Goal: Task Accomplishment & Management: Manage account settings

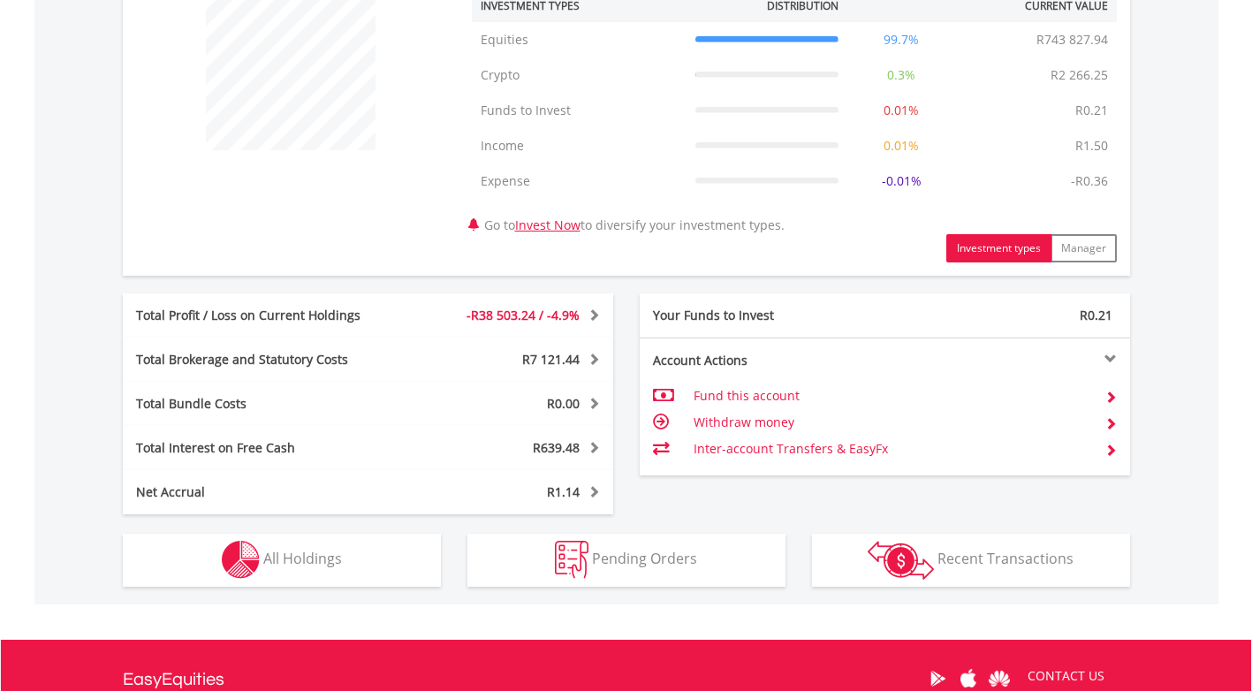
scroll to position [707, 0]
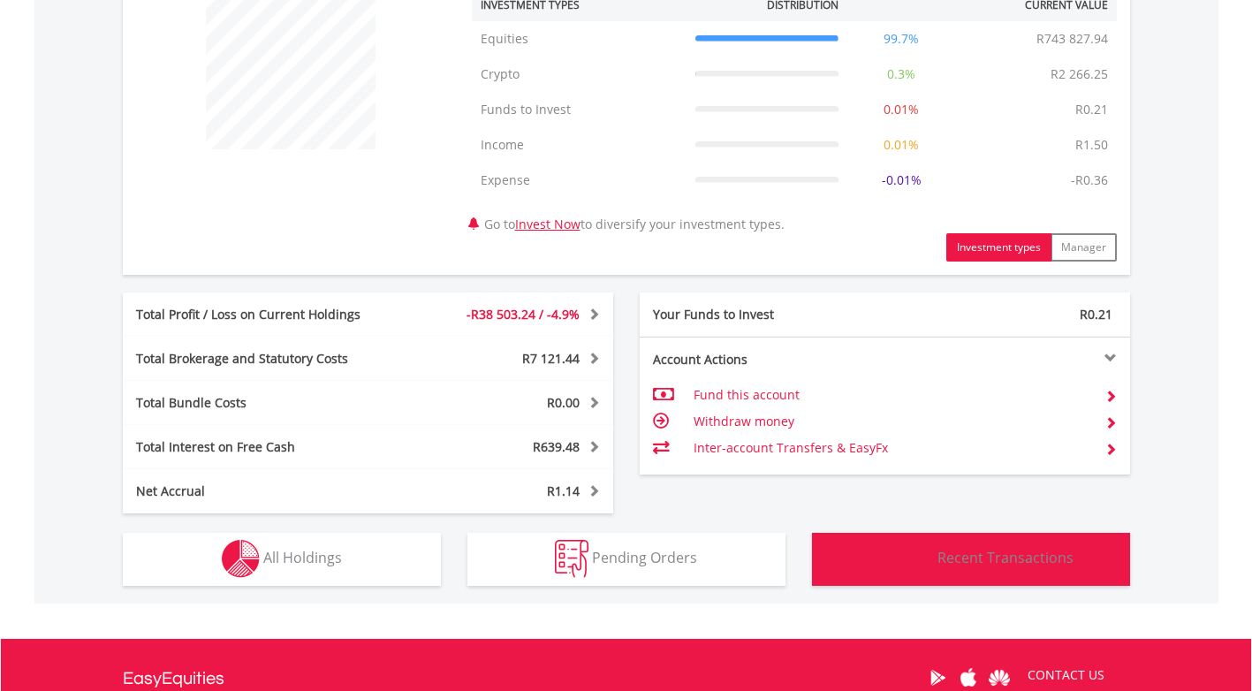
click at [997, 563] on span "Recent Transactions" at bounding box center [1006, 557] width 136 height 19
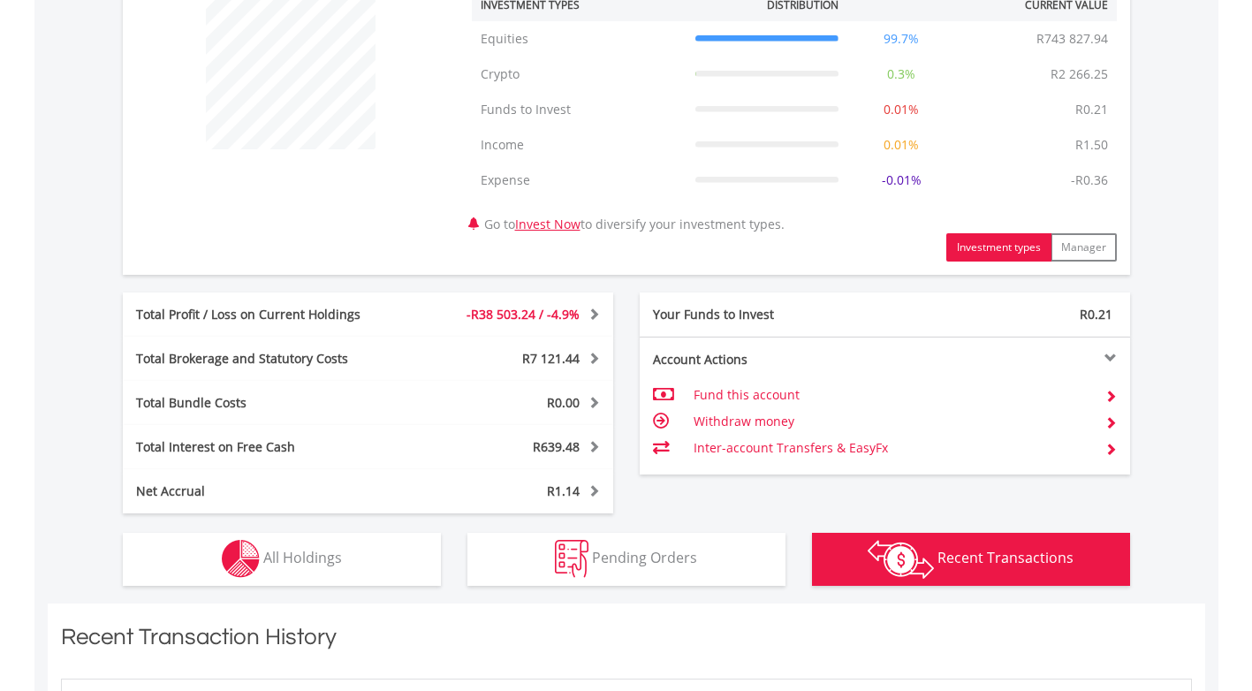
scroll to position [1163, 0]
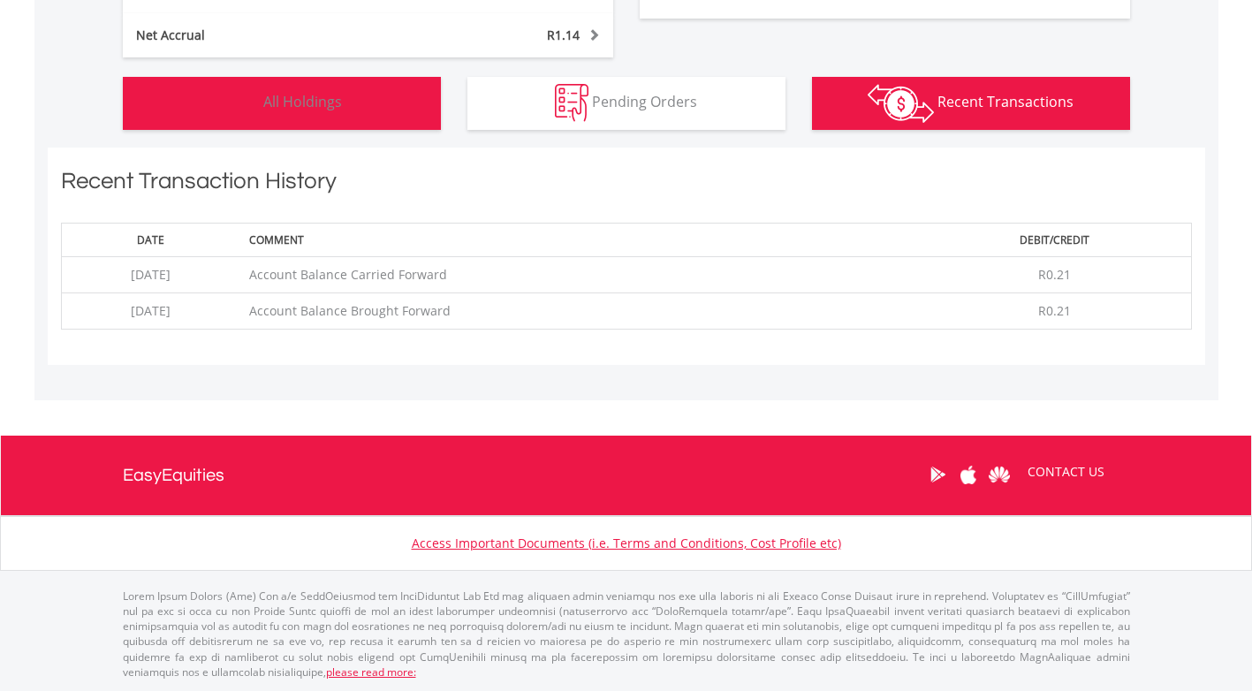
click at [314, 97] on span "All Holdings" at bounding box center [302, 101] width 79 height 19
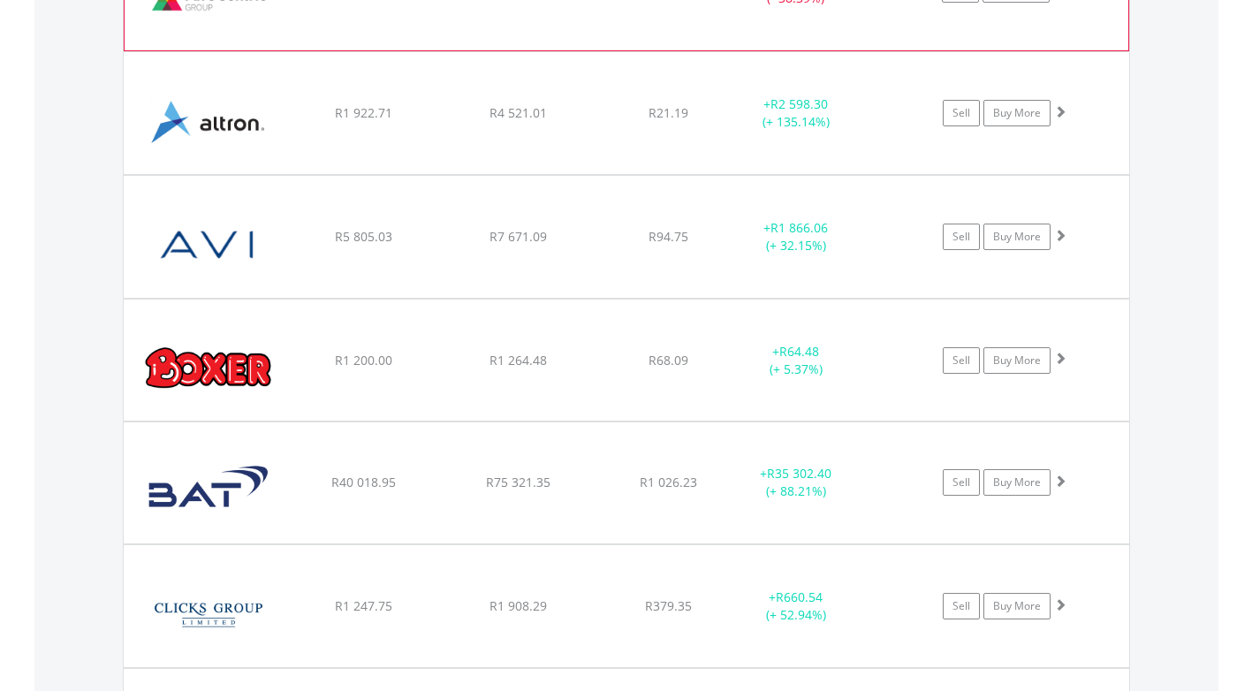
scroll to position [1964, 0]
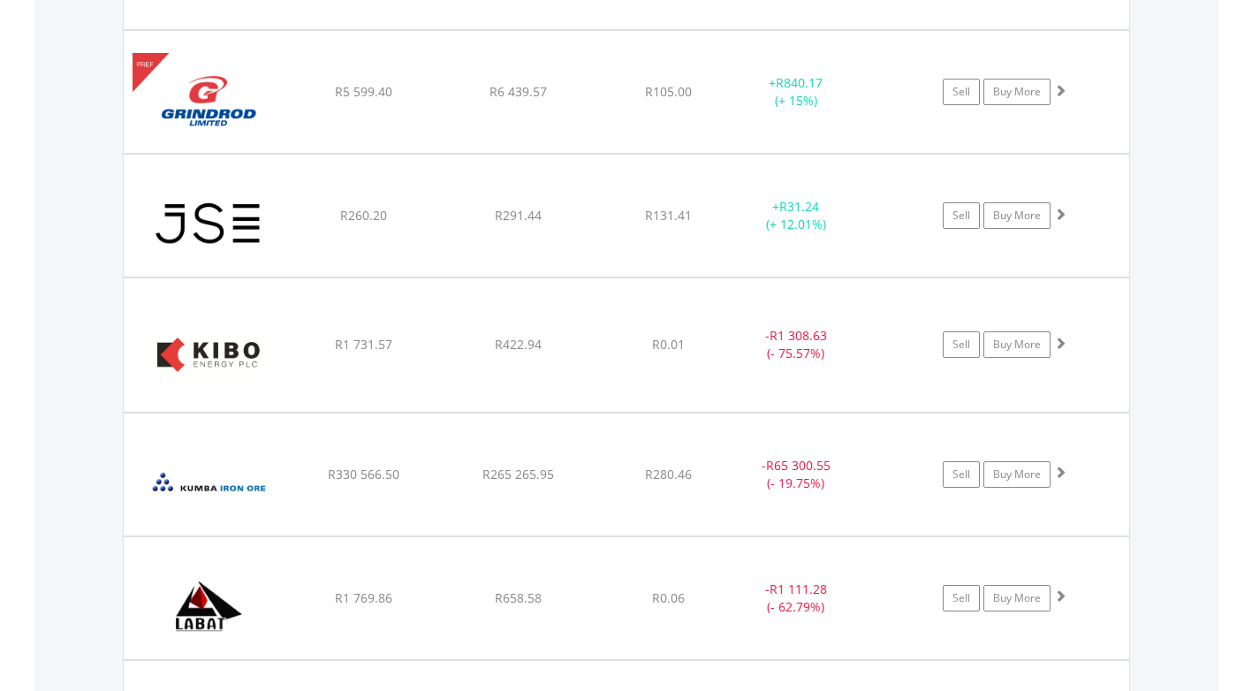
scroll to position [3997, 0]
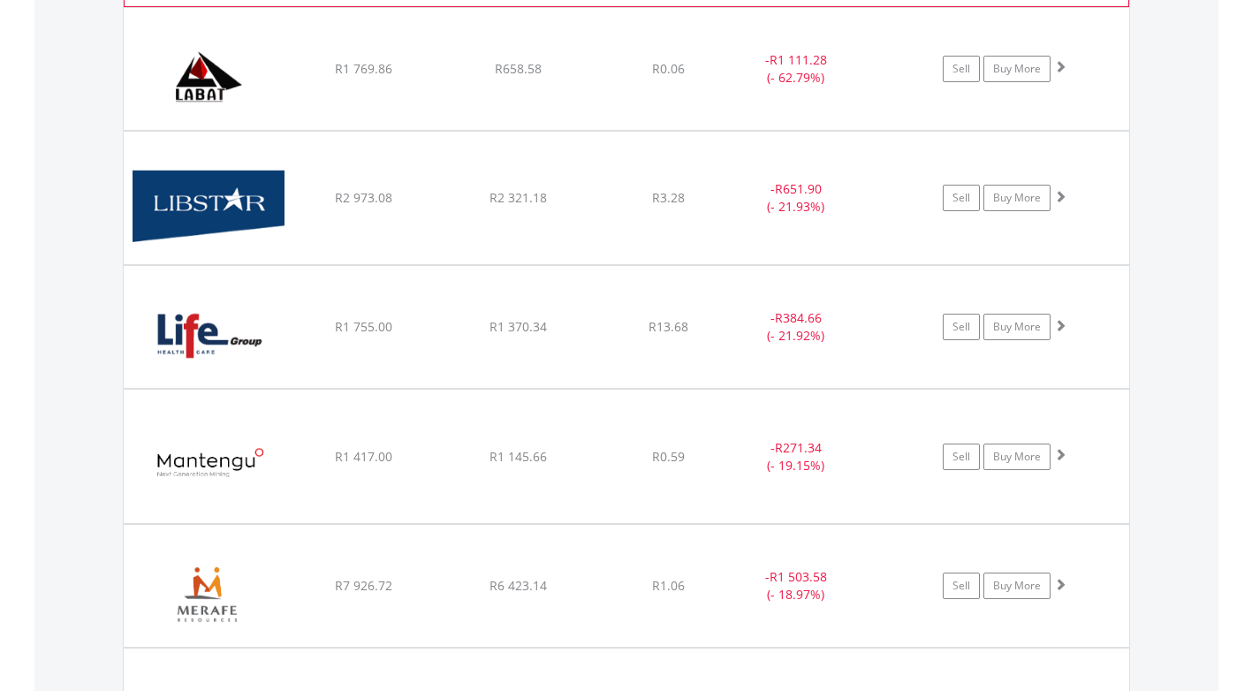
scroll to position [4438, 0]
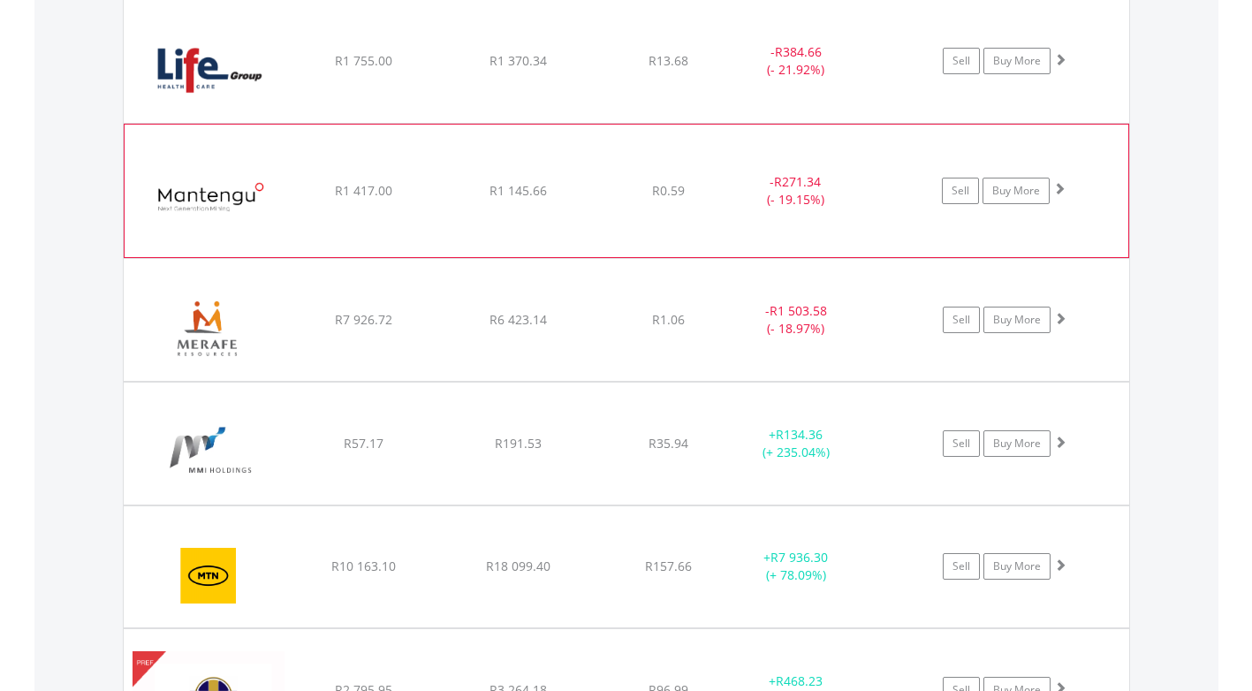
scroll to position [4792, 0]
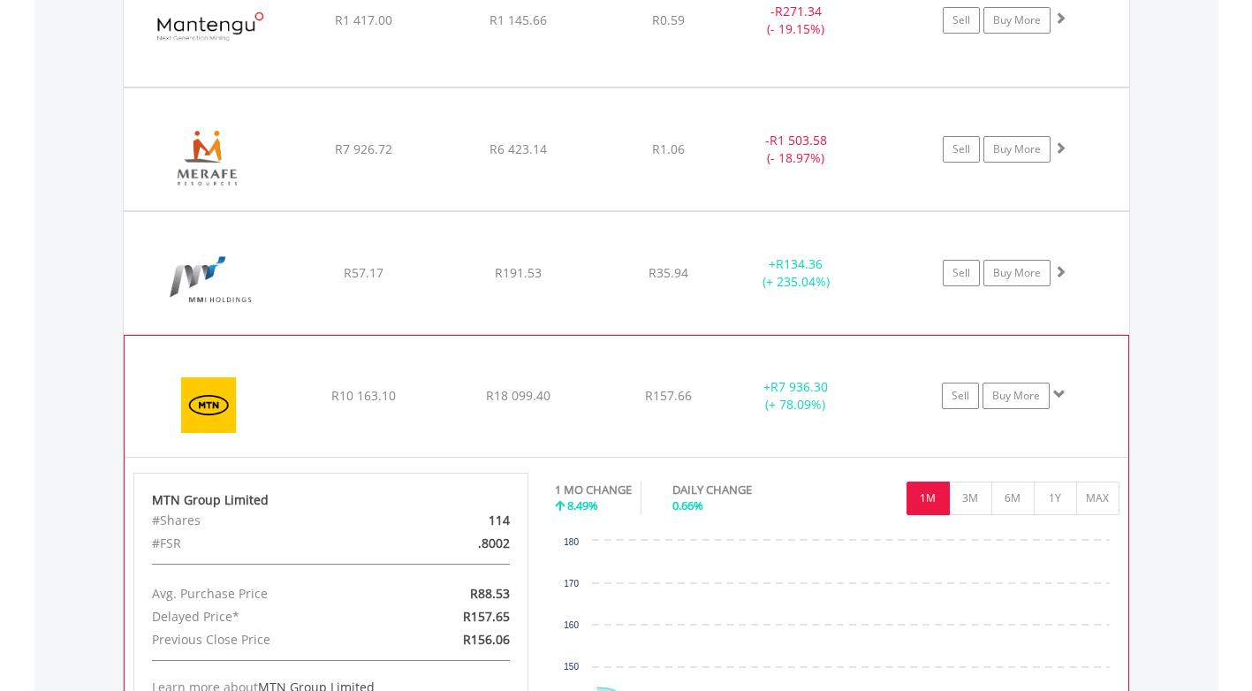
scroll to position [4969, 0]
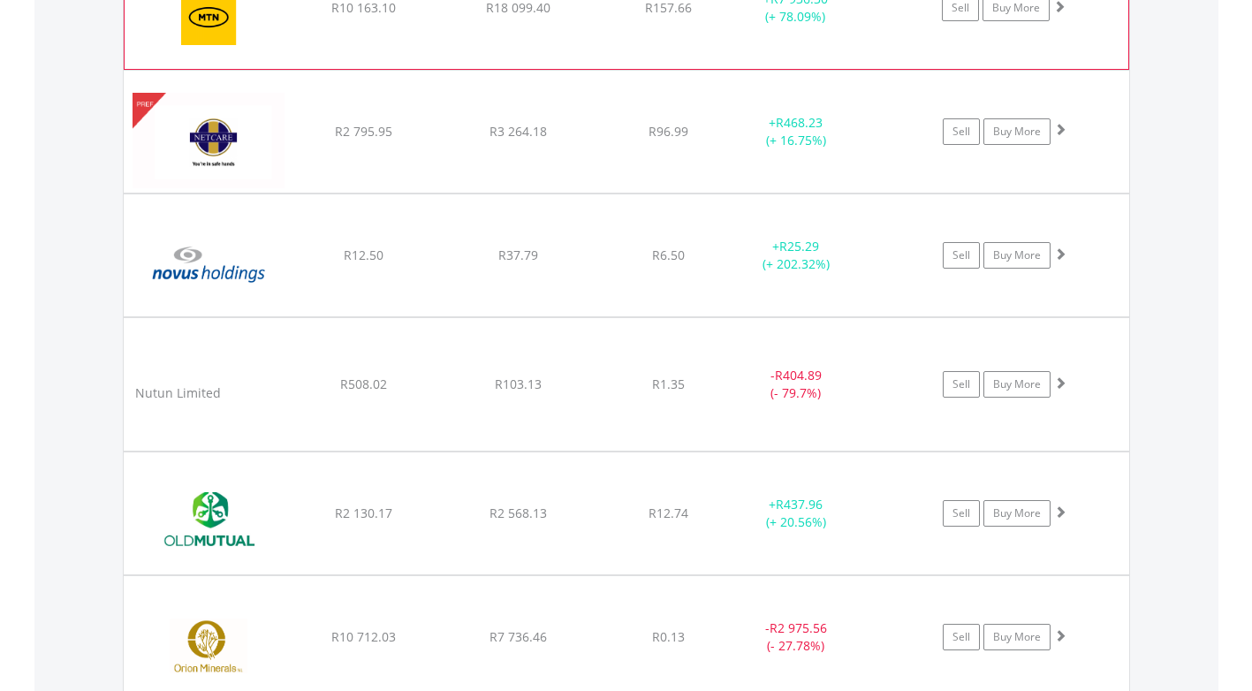
scroll to position [5322, 0]
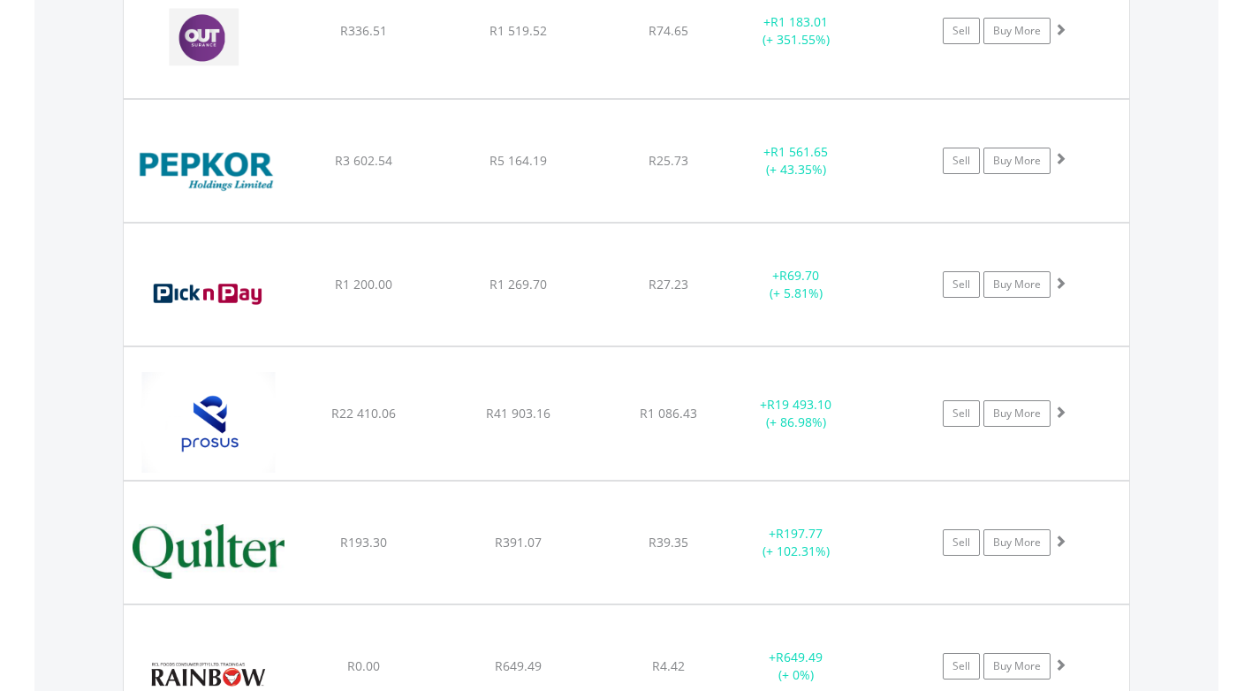
scroll to position [6029, 0]
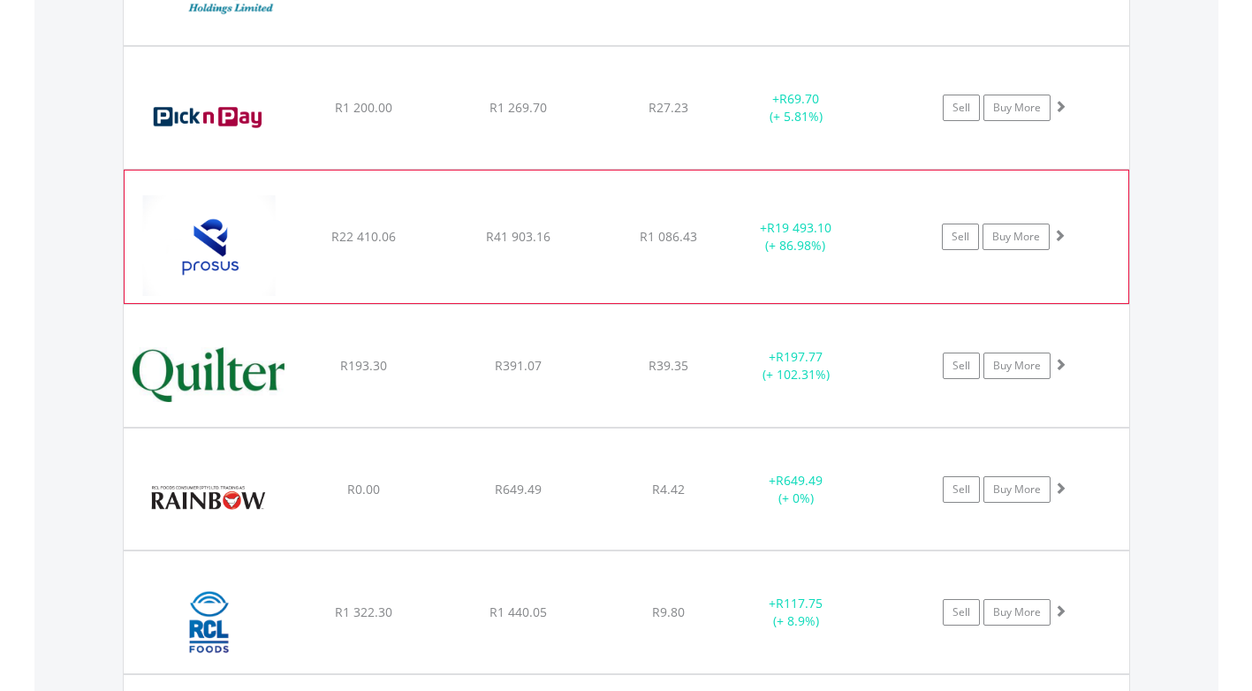
scroll to position [6206, 0]
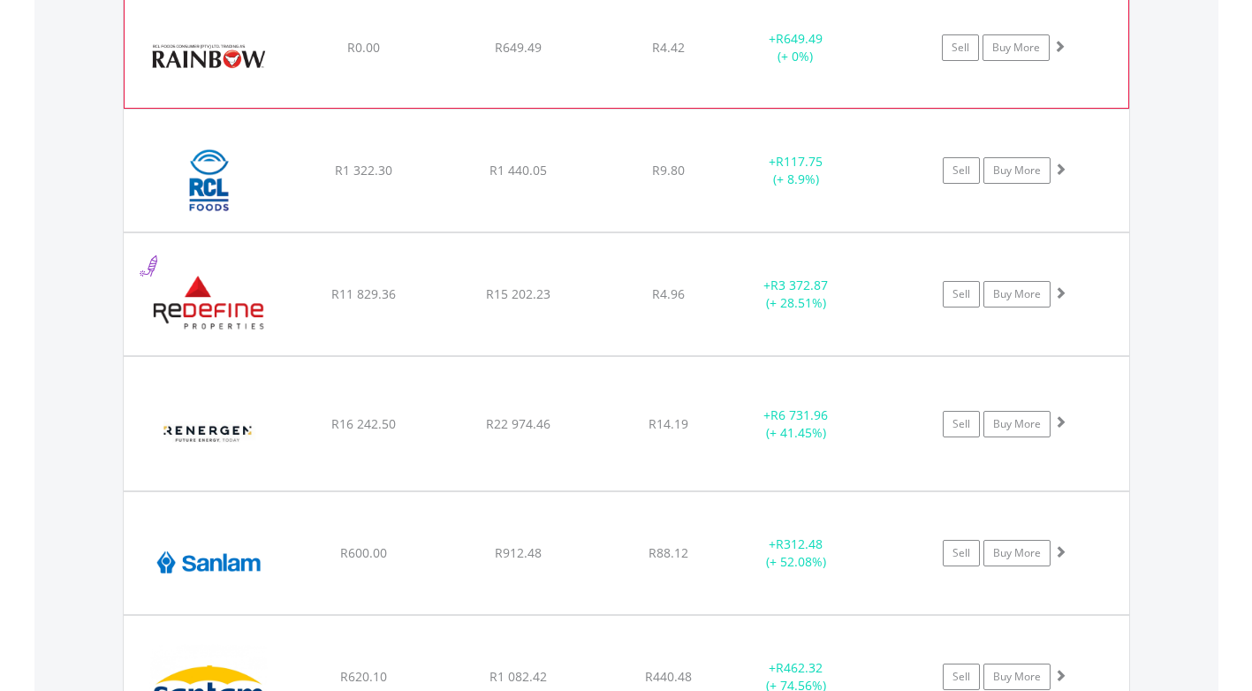
scroll to position [6648, 0]
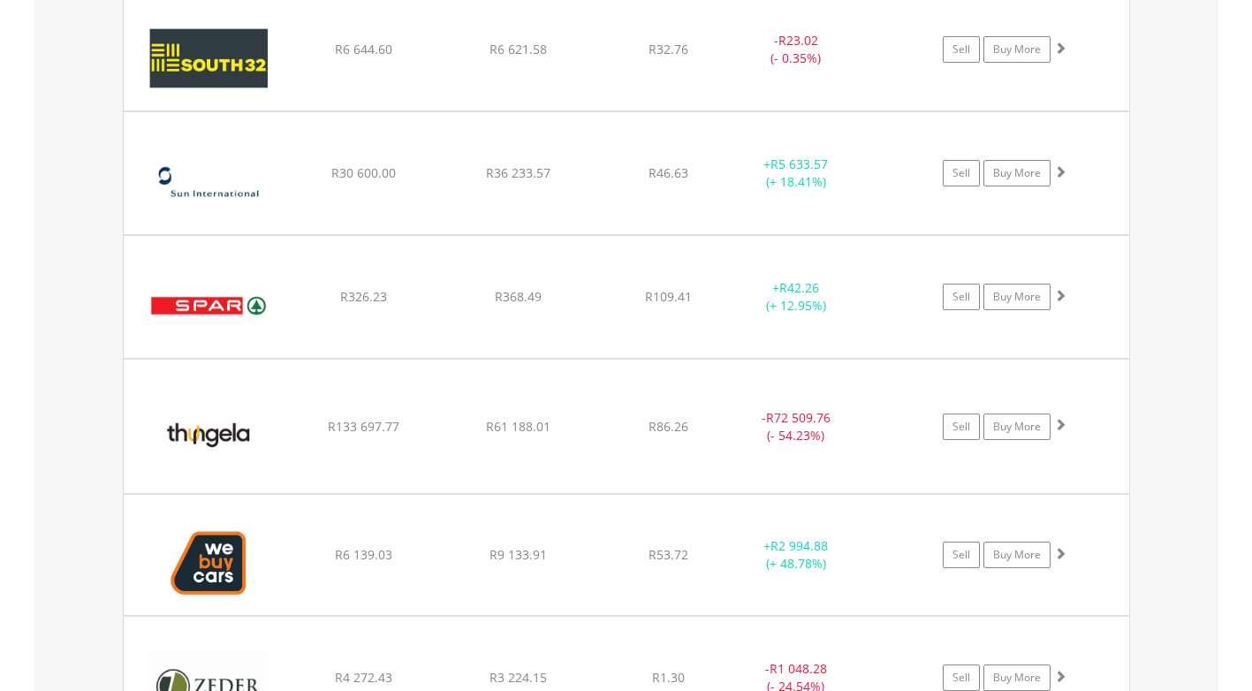
scroll to position [7531, 0]
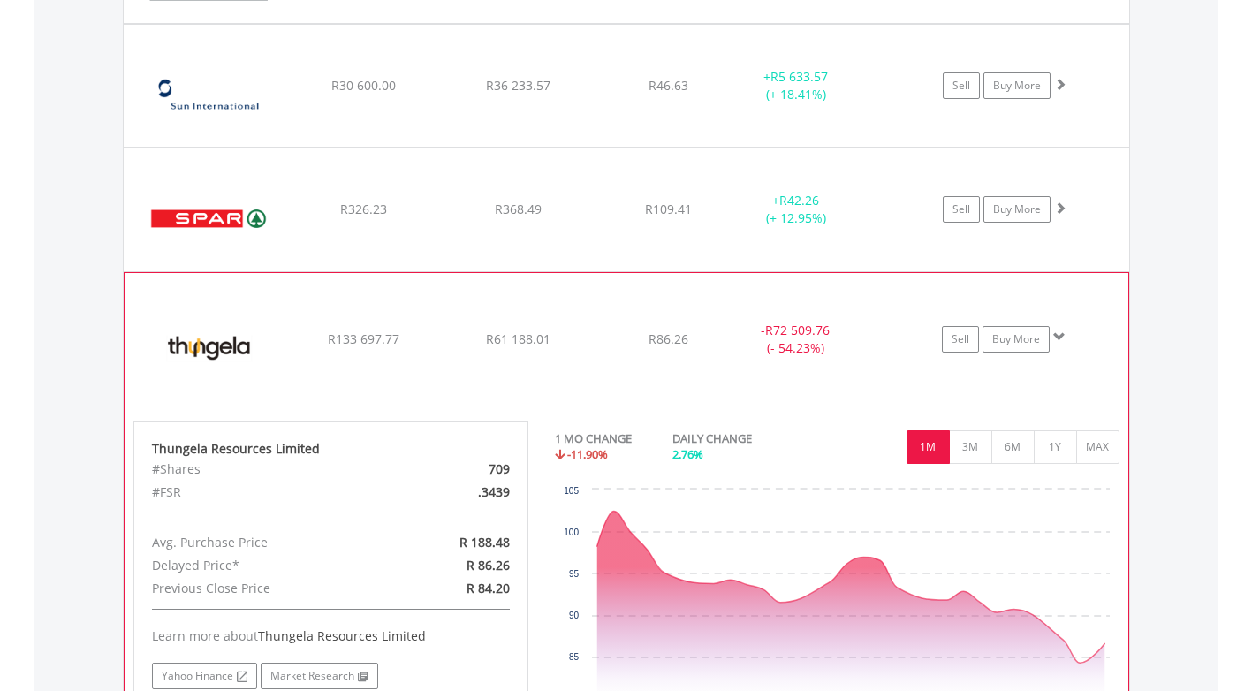
scroll to position [7620, 0]
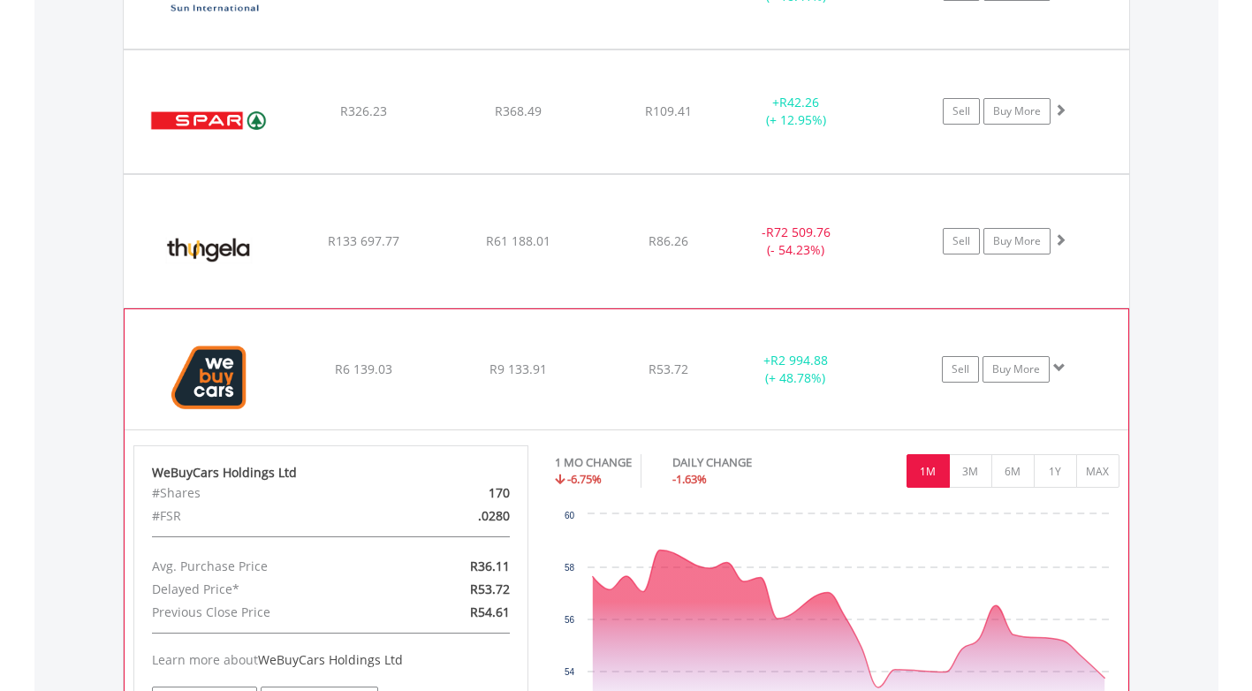
scroll to position [7708, 0]
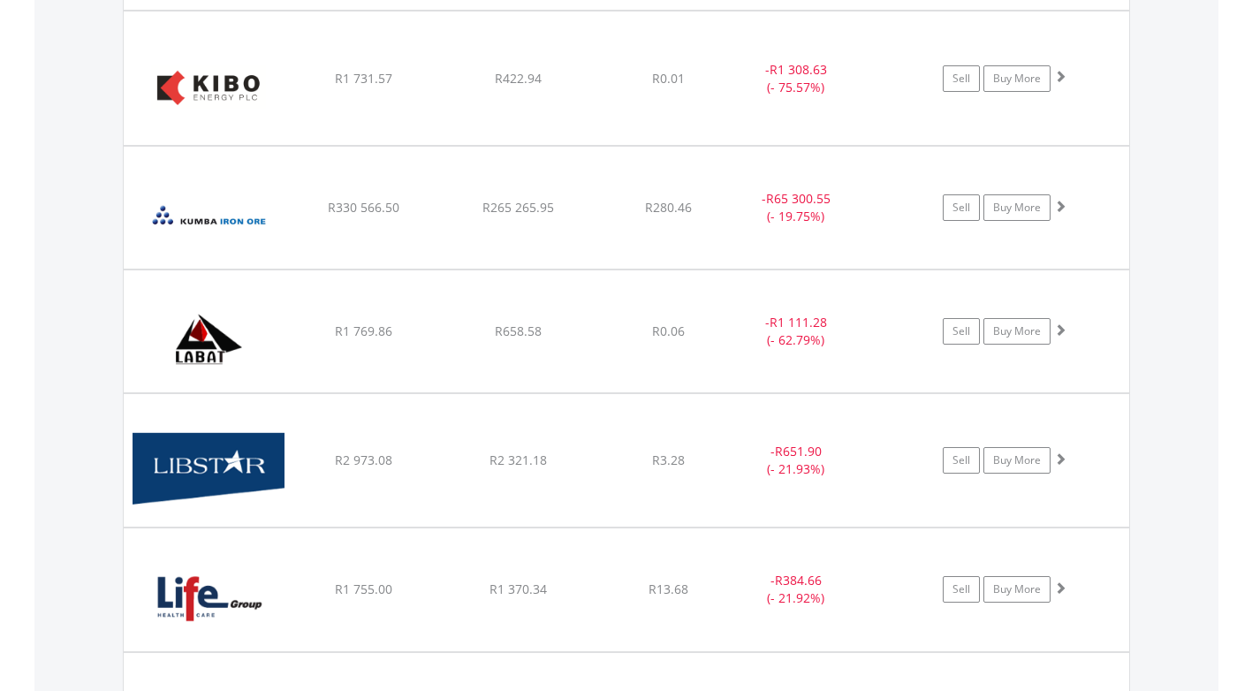
scroll to position [4173, 0]
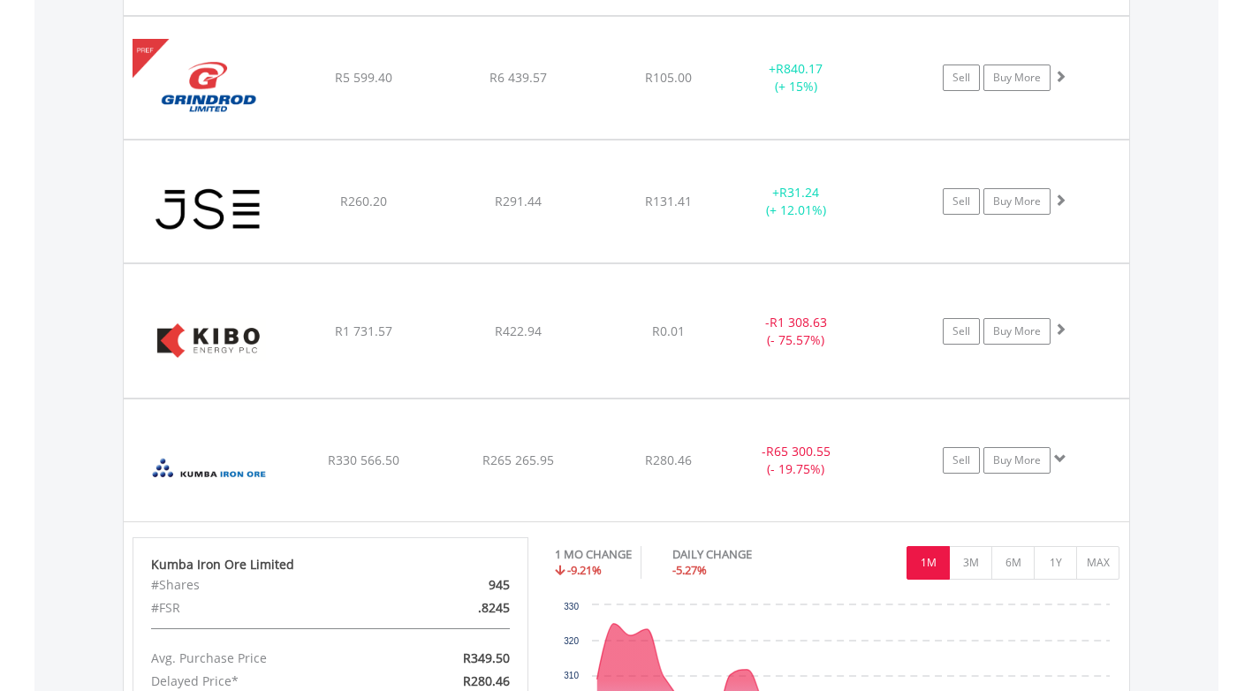
scroll to position [3908, 0]
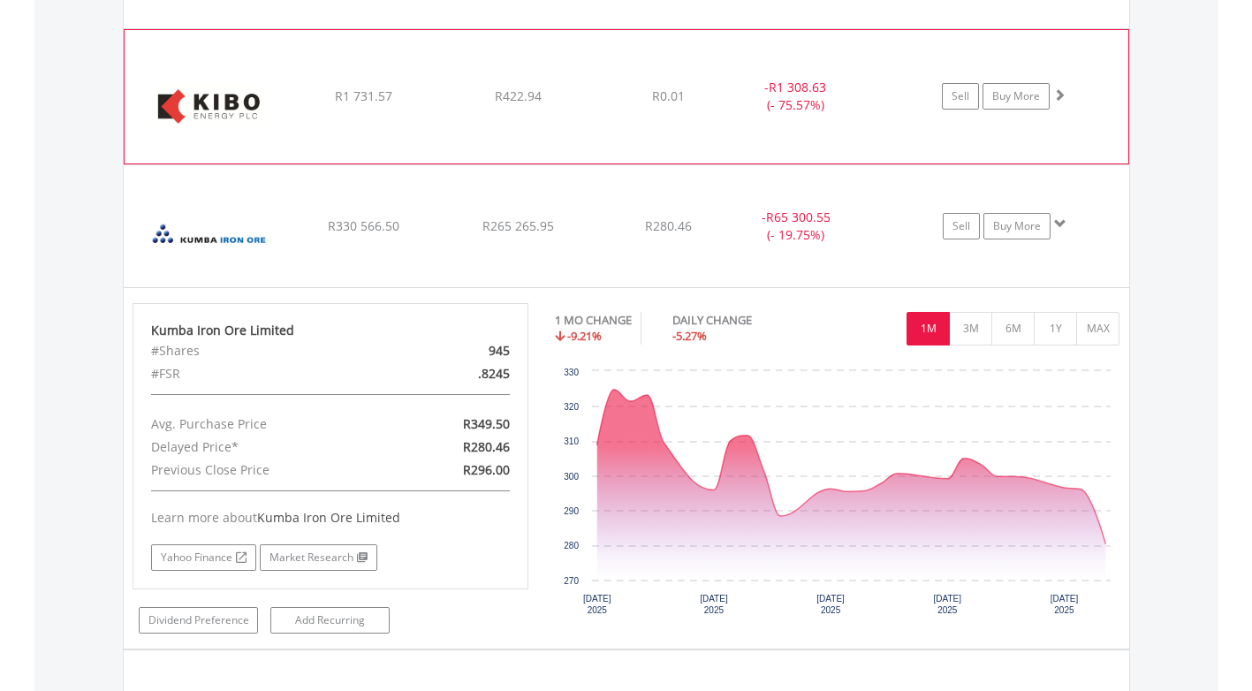
scroll to position [4173, 0]
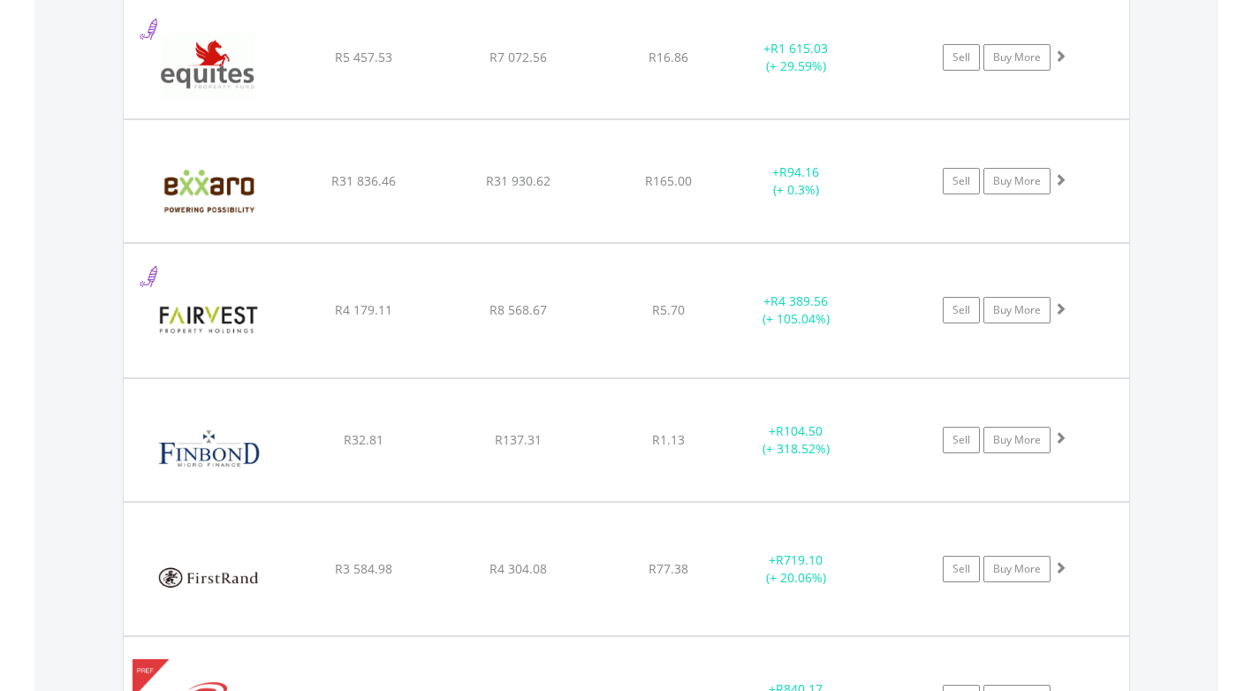
scroll to position [3201, 0]
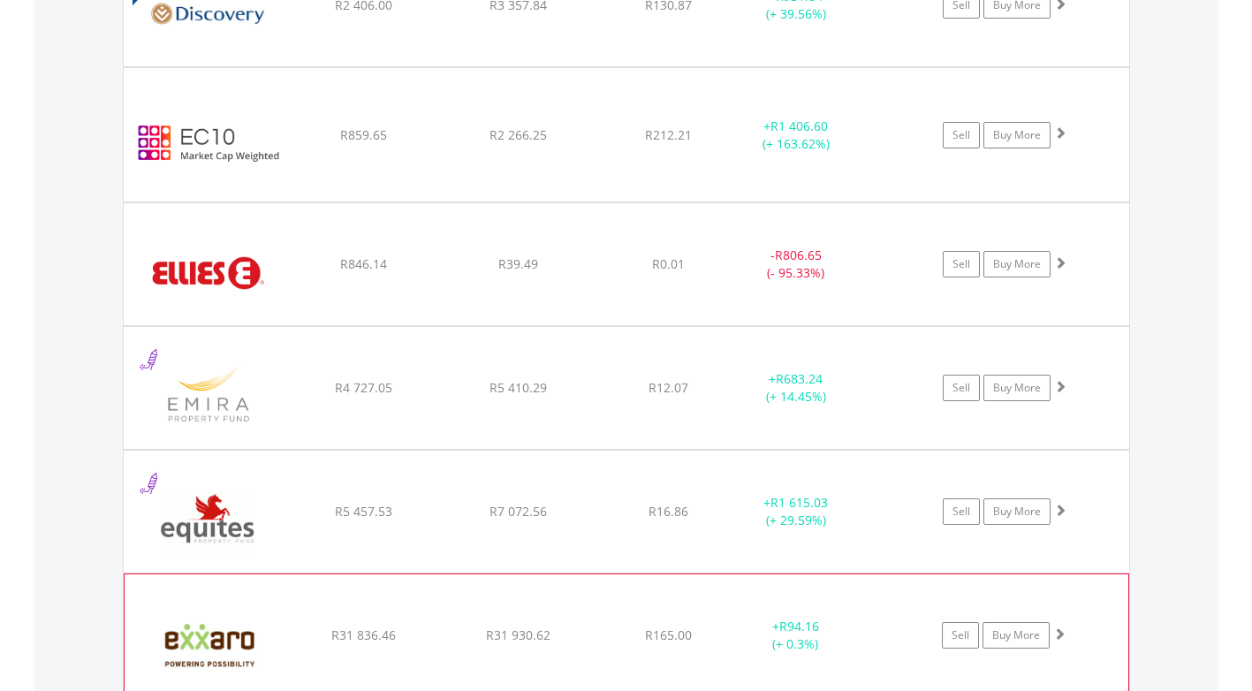
scroll to position [2671, 0]
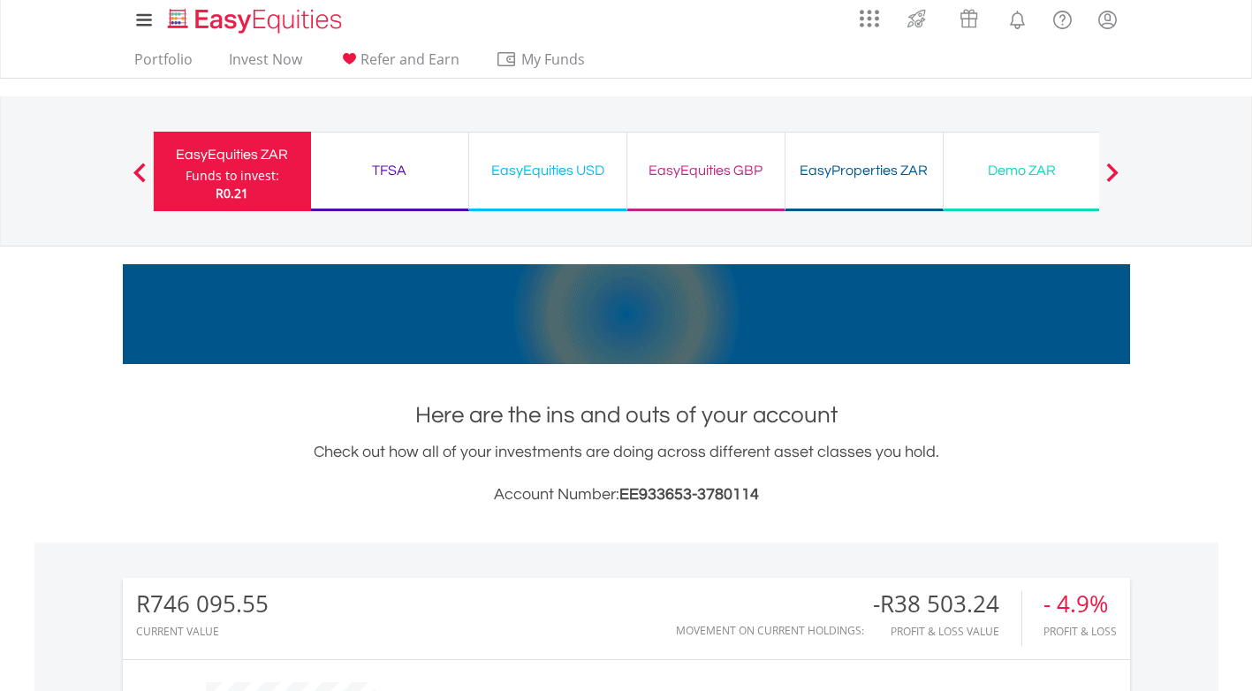
scroll to position [0, 0]
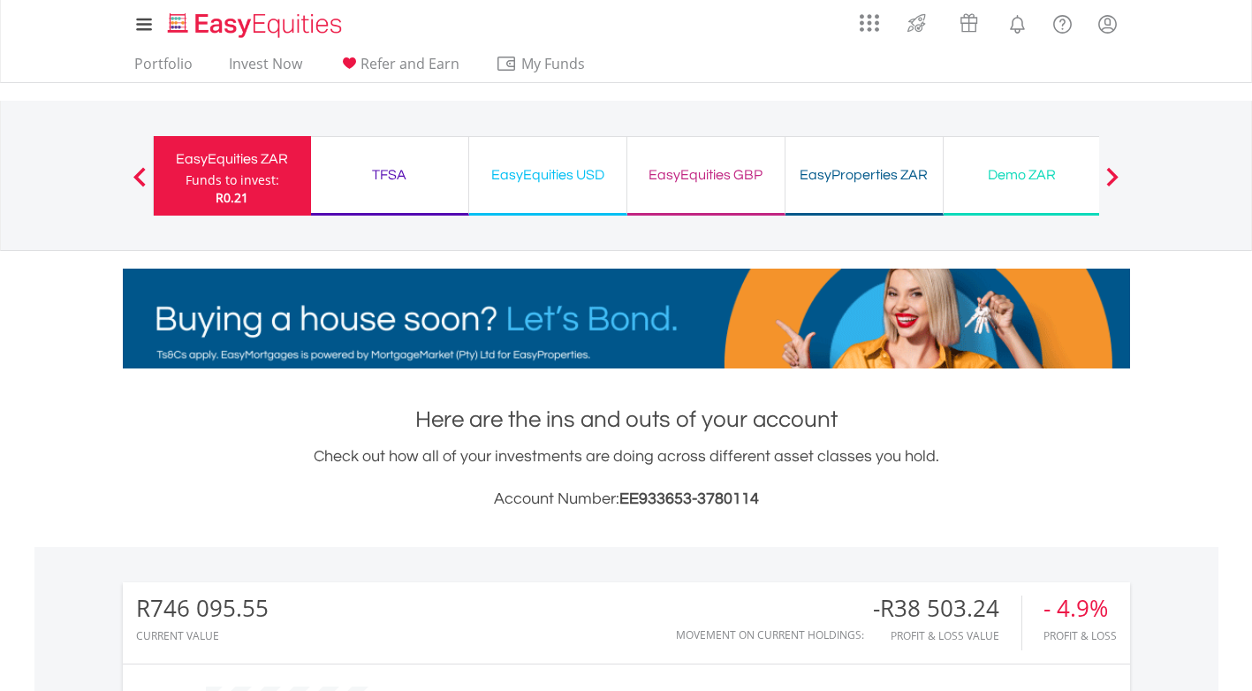
click at [398, 174] on div "TFSA" at bounding box center [390, 175] width 136 height 25
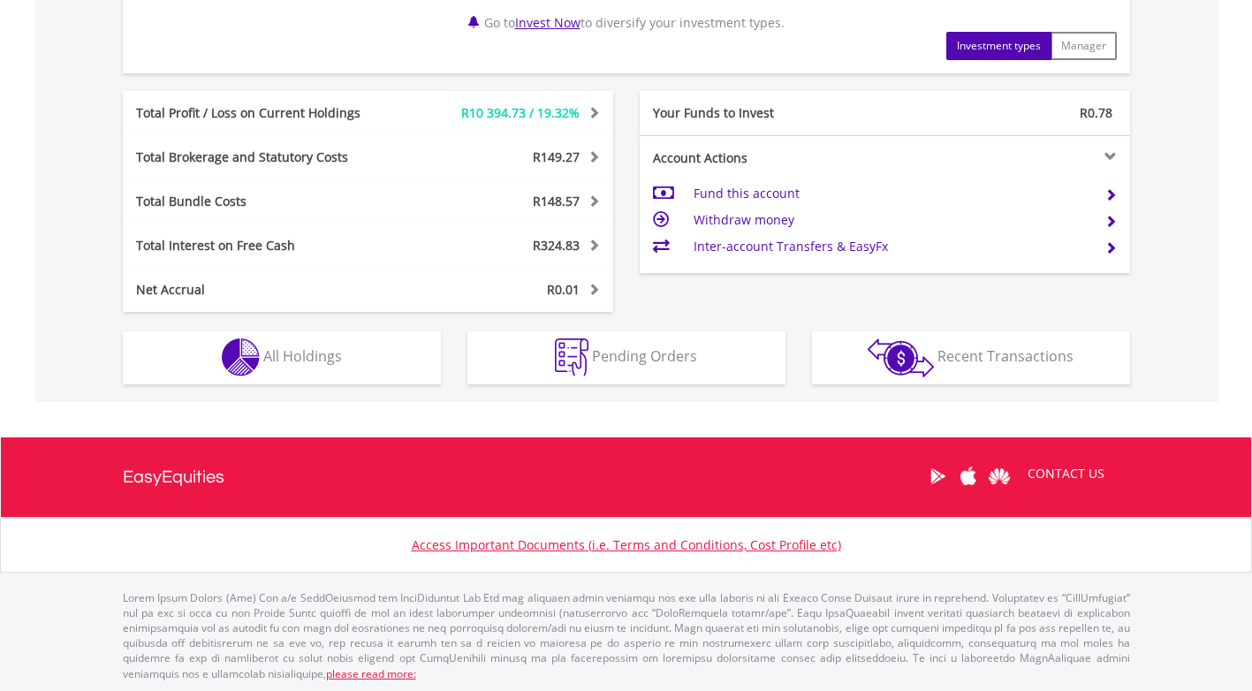
scroll to position [875, 0]
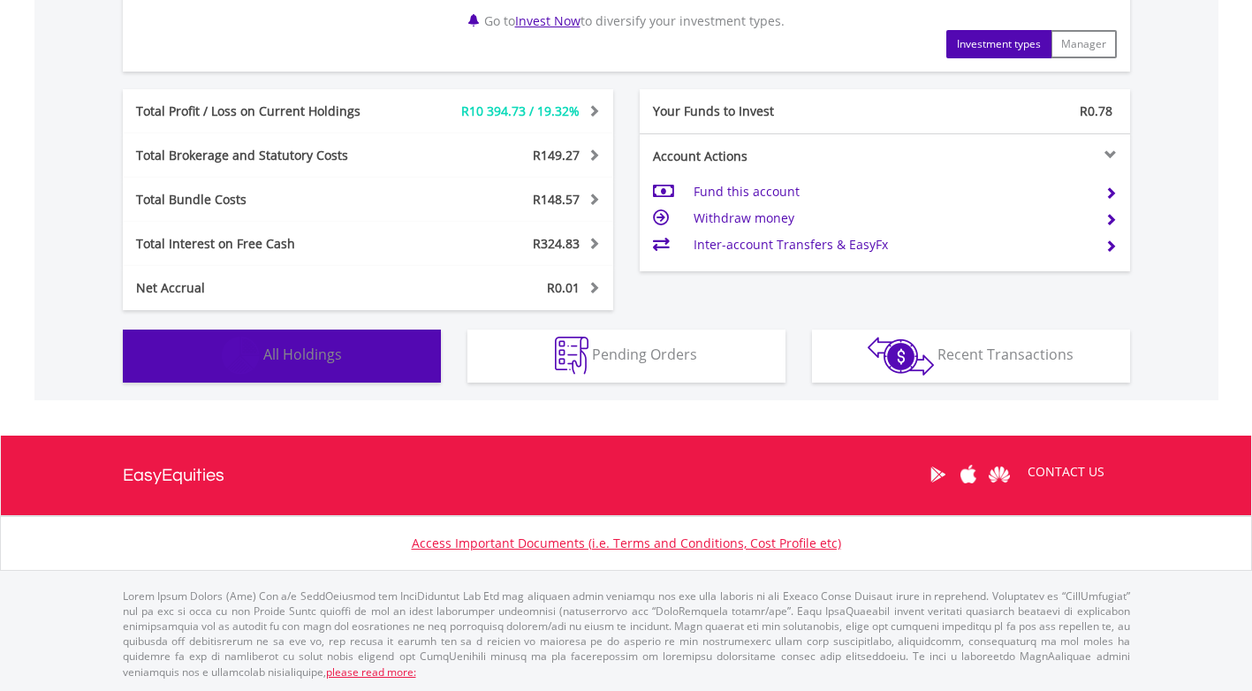
click at [411, 351] on button "Holdings All Holdings" at bounding box center [282, 356] width 318 height 53
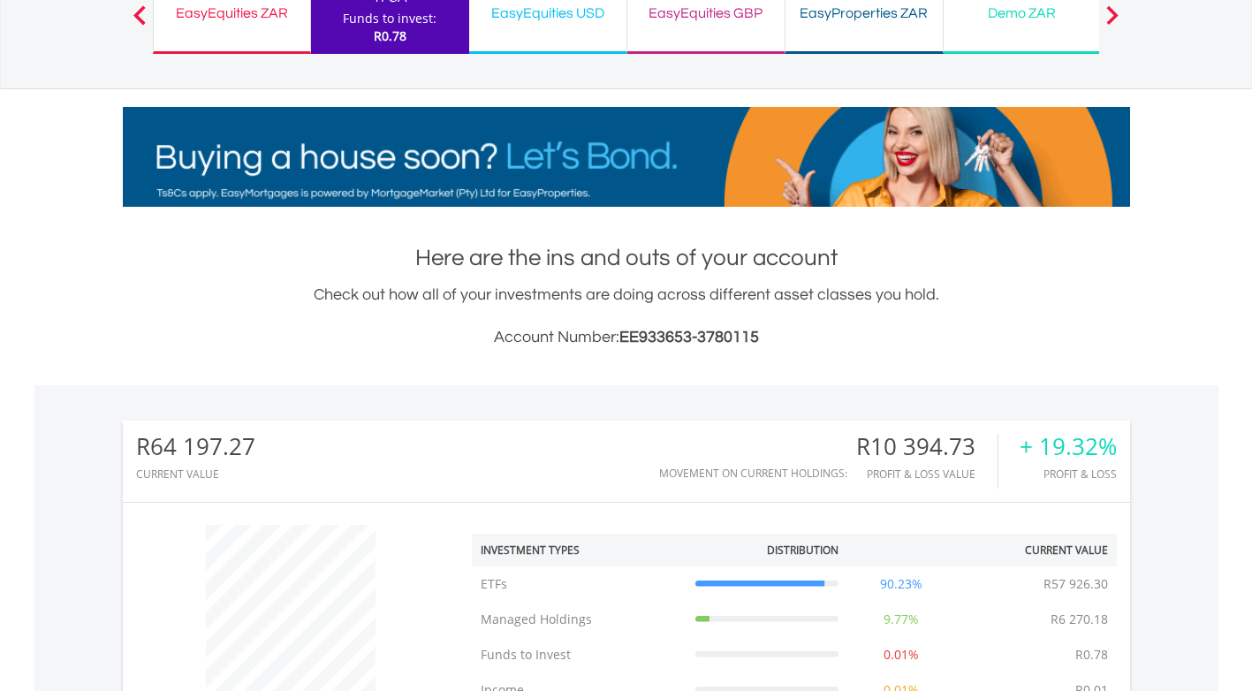
scroll to position [0, 0]
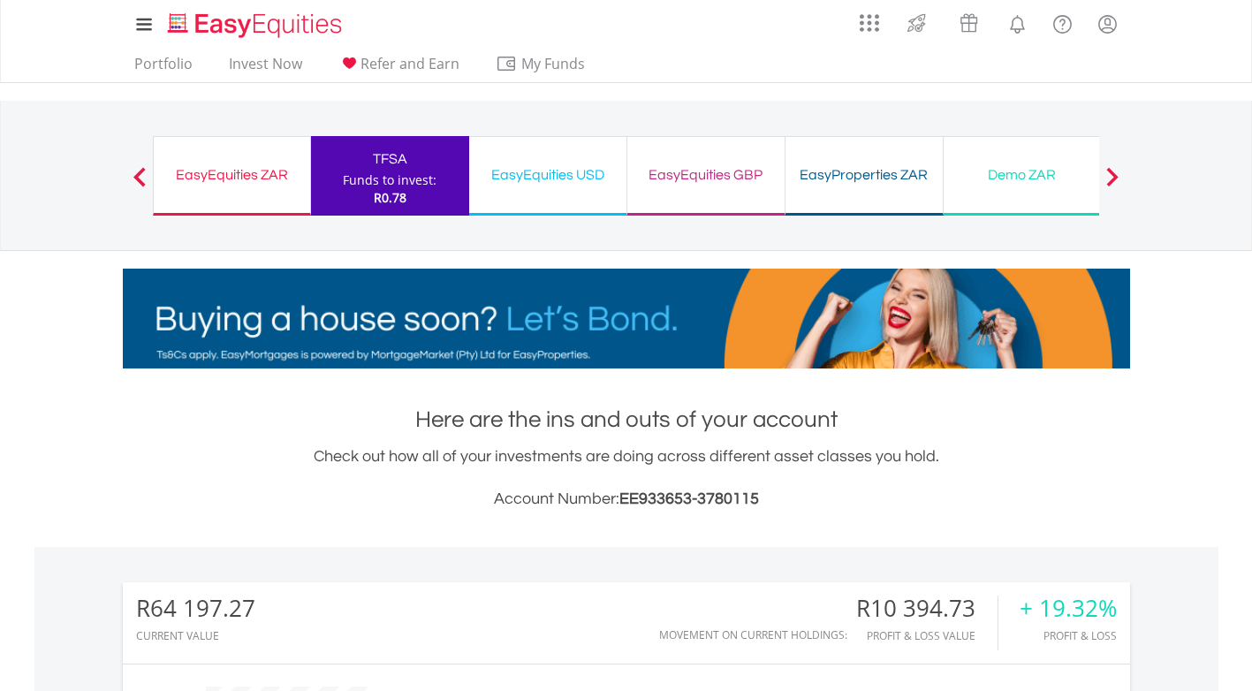
click at [539, 171] on div "EasyEquities USD" at bounding box center [548, 175] width 136 height 25
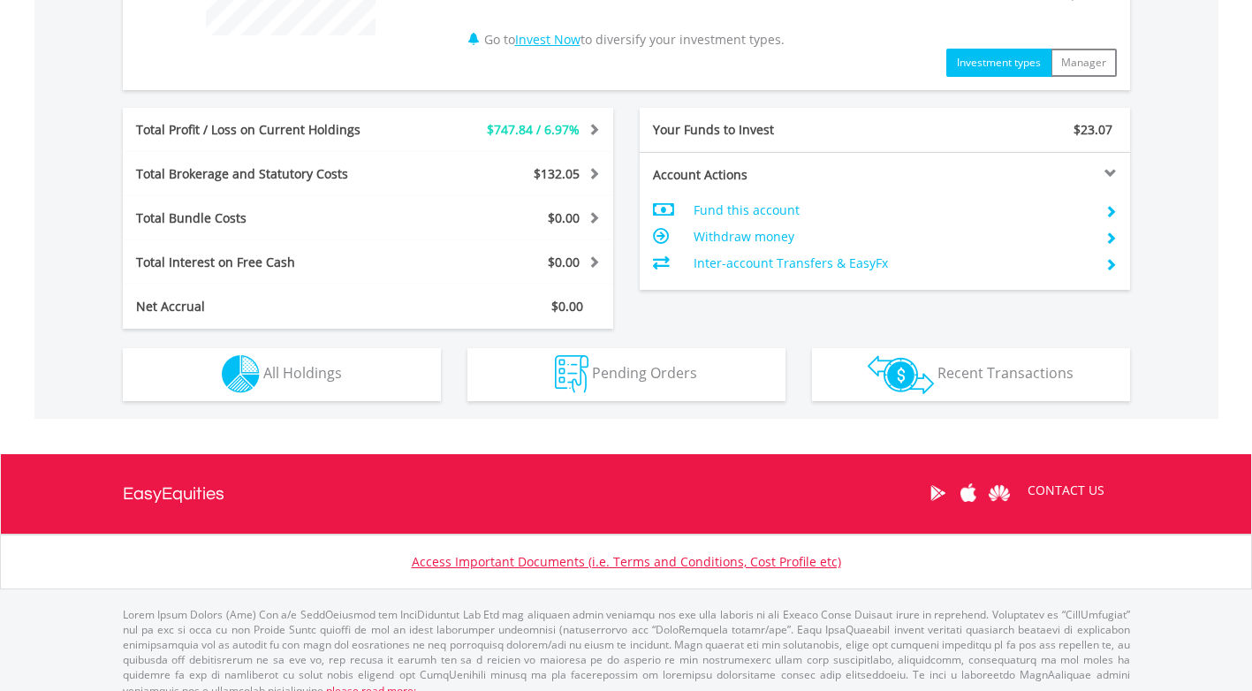
scroll to position [839, 0]
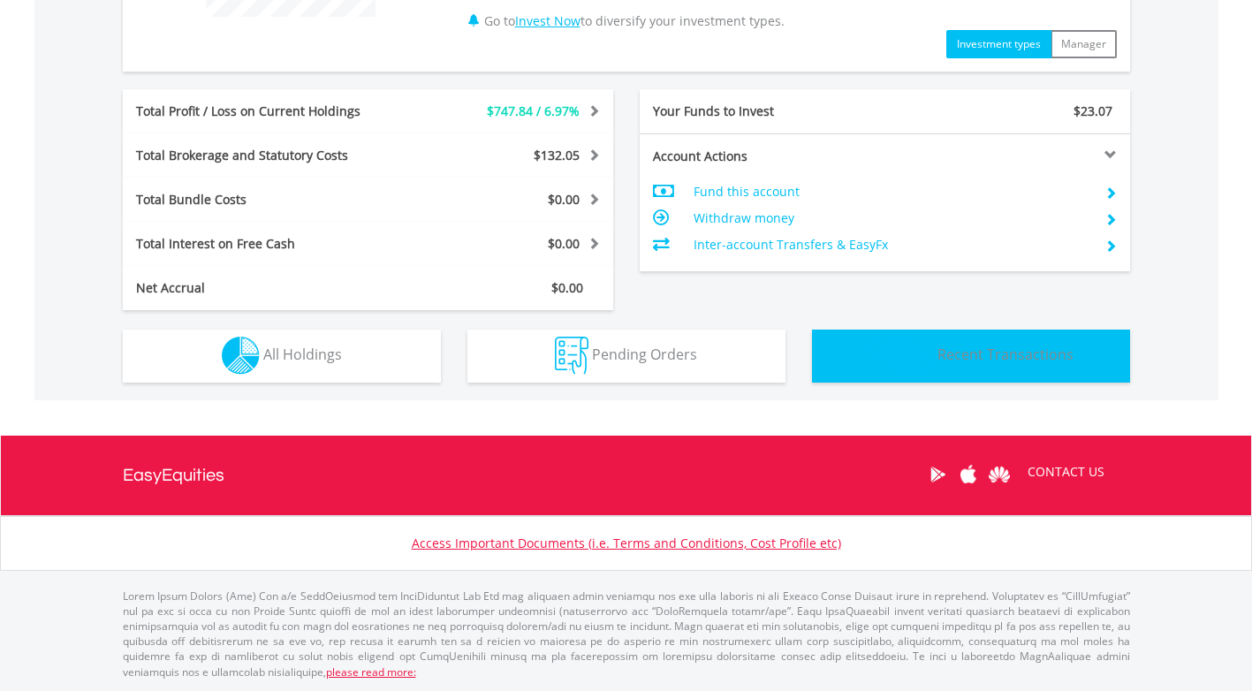
click at [964, 355] on span "Recent Transactions" at bounding box center [1006, 354] width 136 height 19
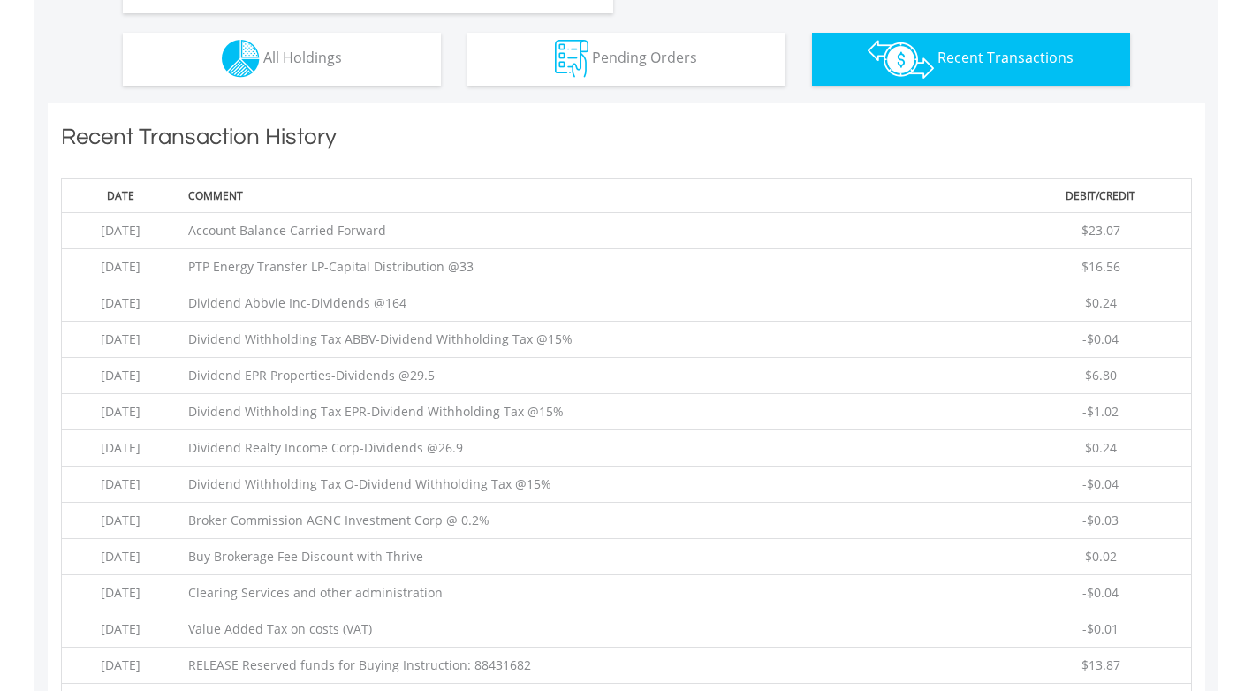
scroll to position [1240, 0]
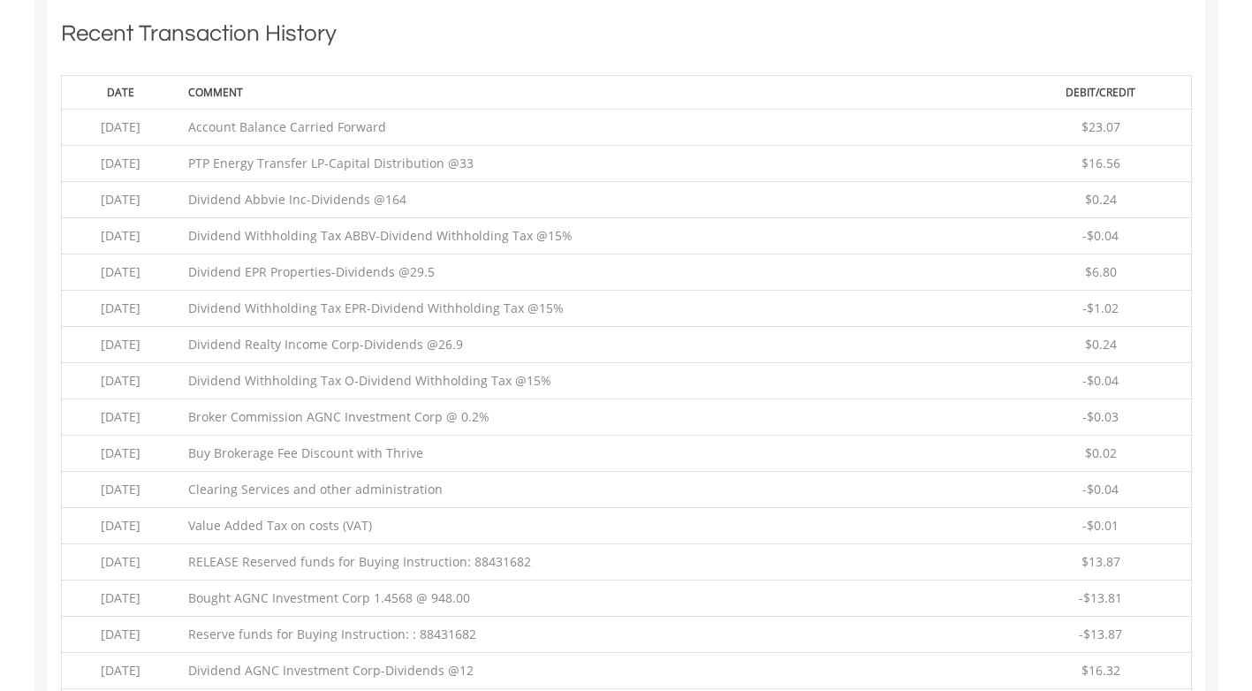
click at [1026, 334] on td "$0.24" at bounding box center [1101, 345] width 180 height 36
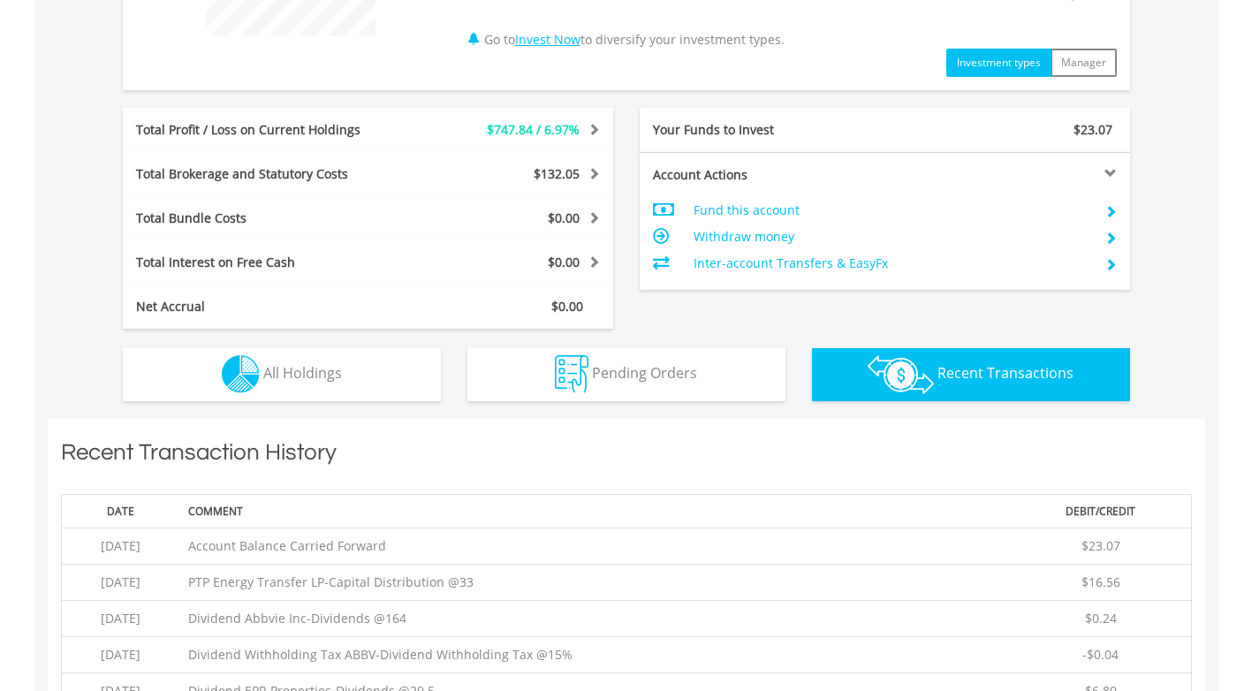
scroll to position [798, 0]
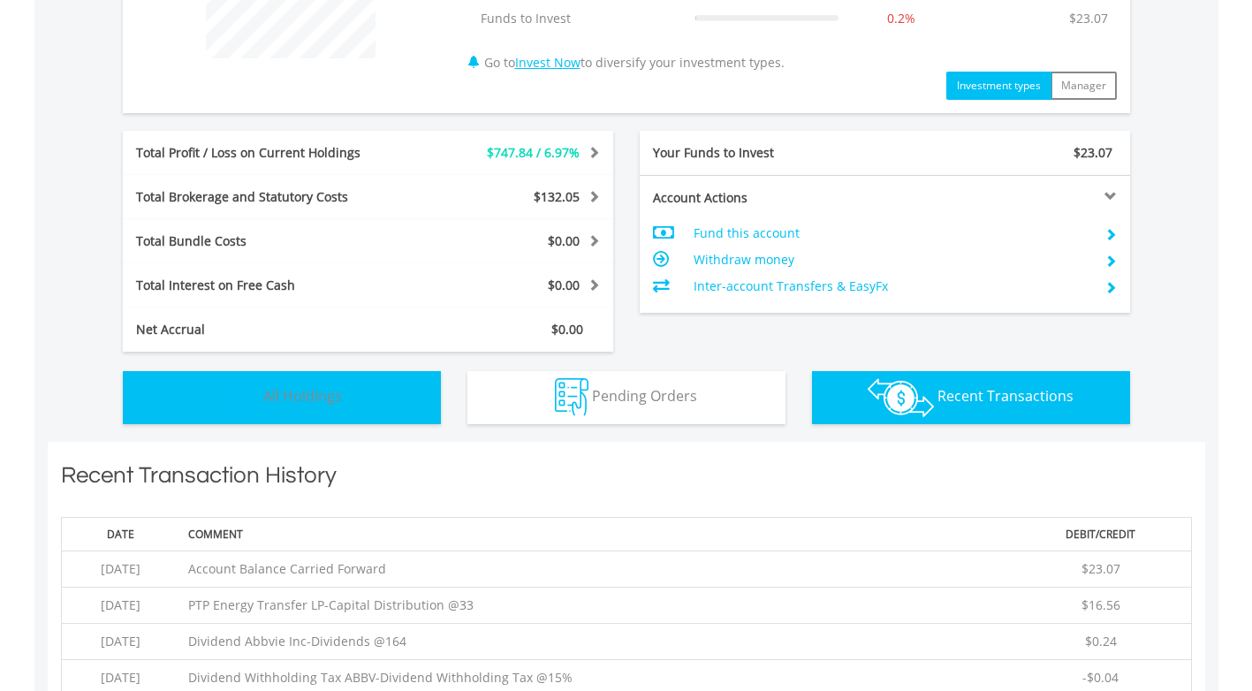
click at [330, 397] on span "All Holdings" at bounding box center [302, 395] width 79 height 19
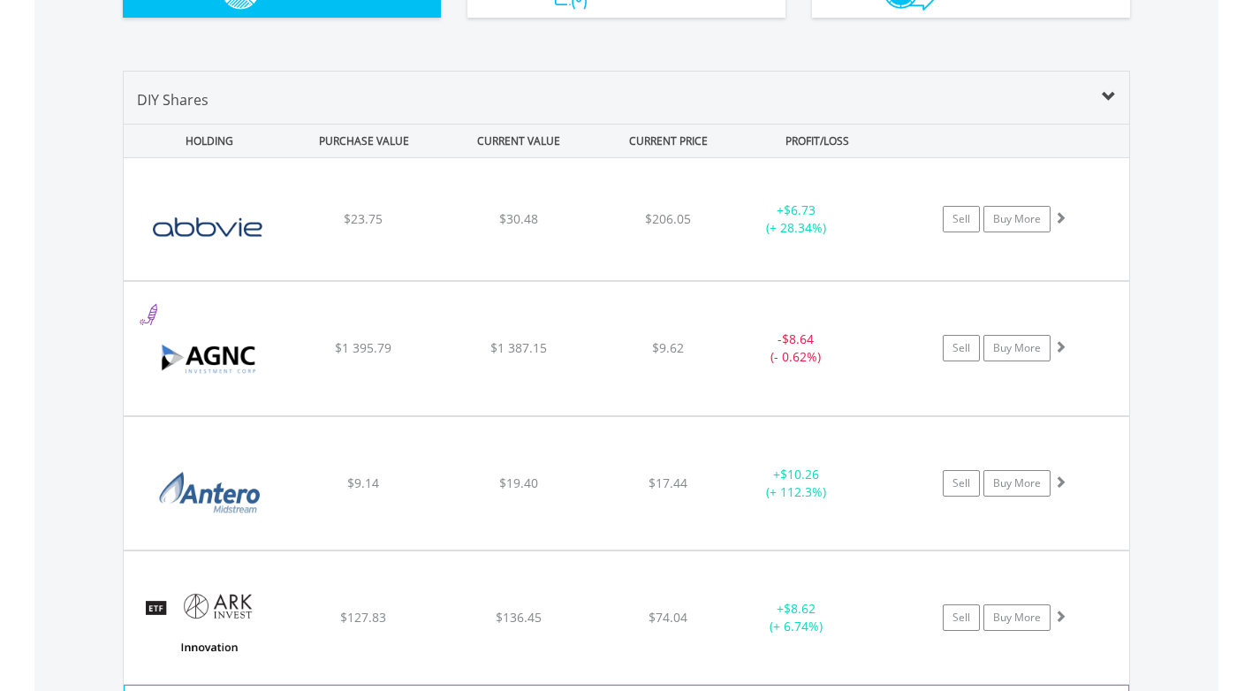
scroll to position [1098, 0]
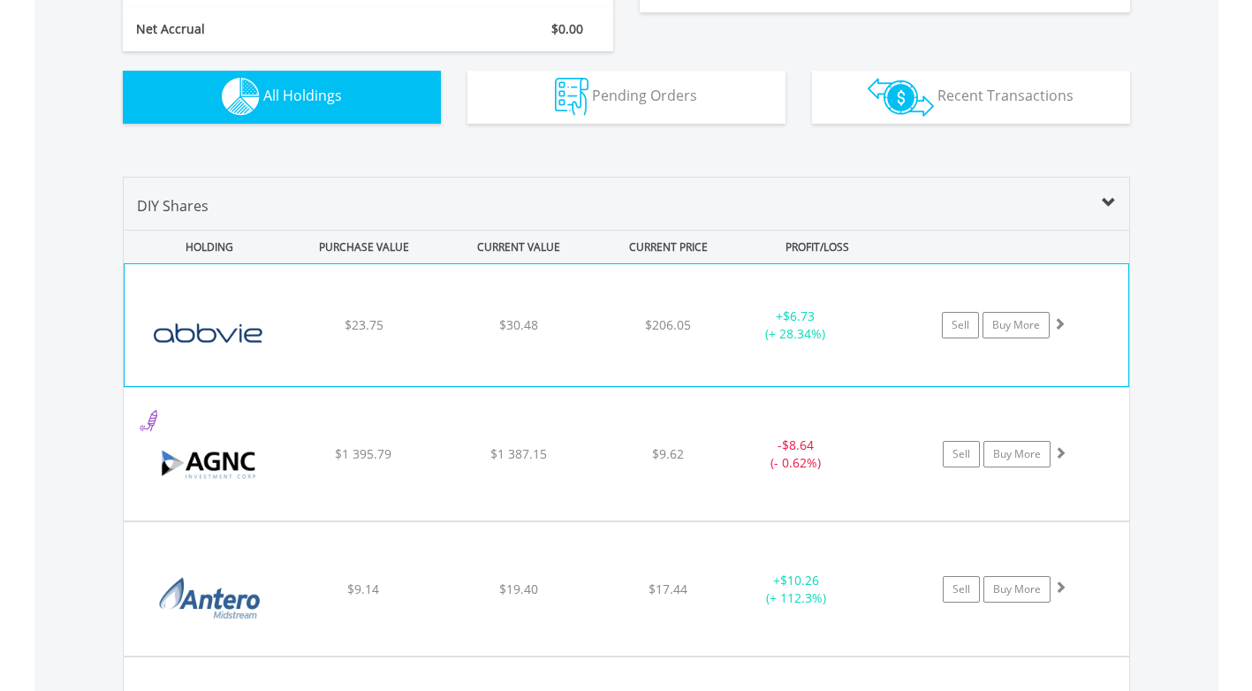
click at [438, 293] on div "﻿ Abbvie Inc $23.75 $30.48 $206.05 + $6.73 (+ 28.34%) Sell Buy More" at bounding box center [627, 325] width 1004 height 122
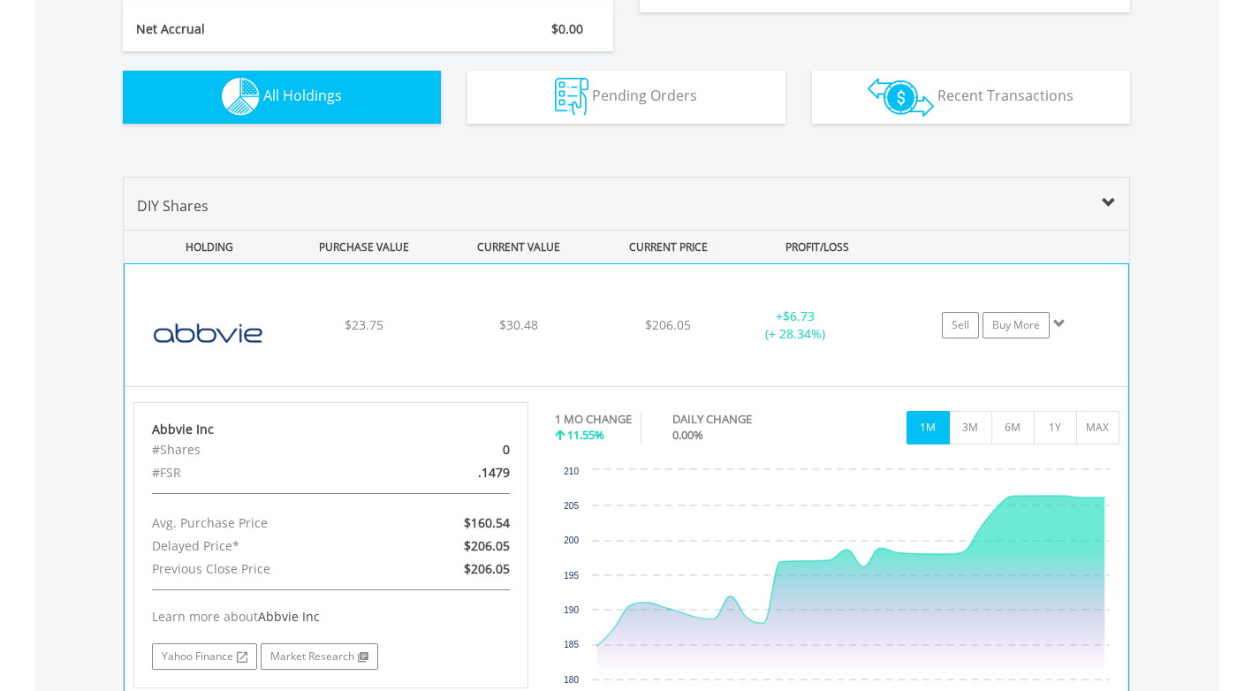
click at [438, 295] on div "﻿ Abbvie Inc $23.75 $30.48 $206.05 + $6.73 (+ 28.34%) Sell Buy More" at bounding box center [627, 325] width 1004 height 122
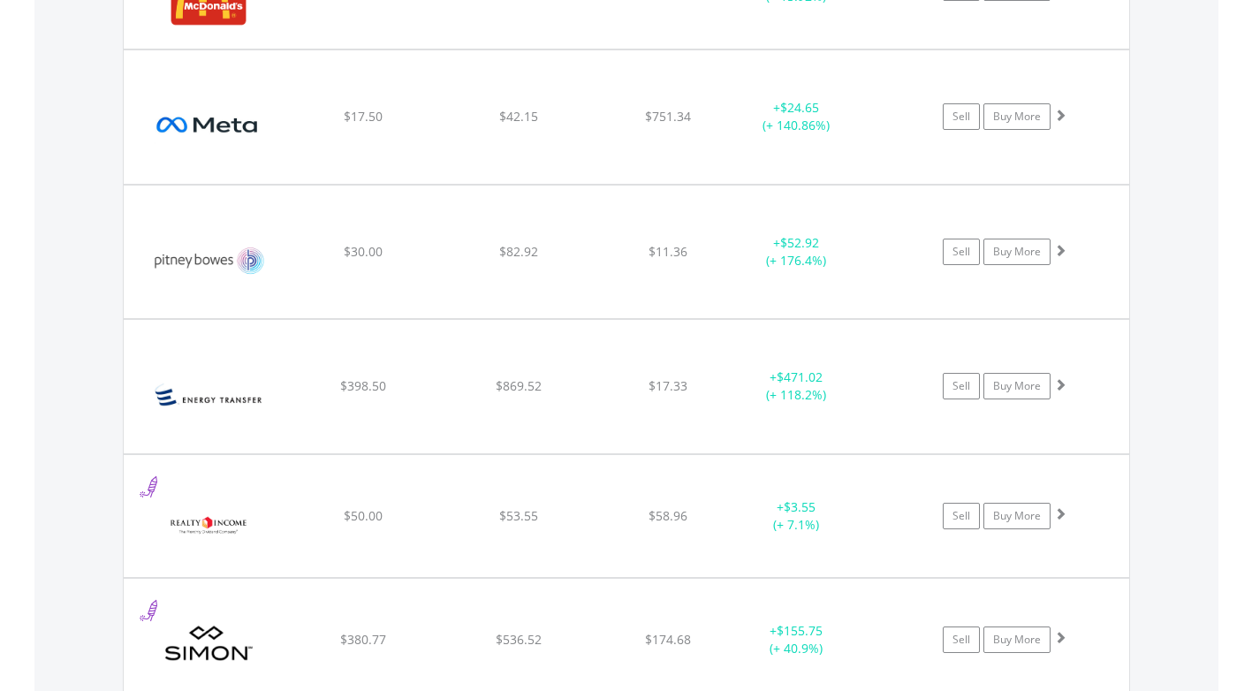
scroll to position [3661, 0]
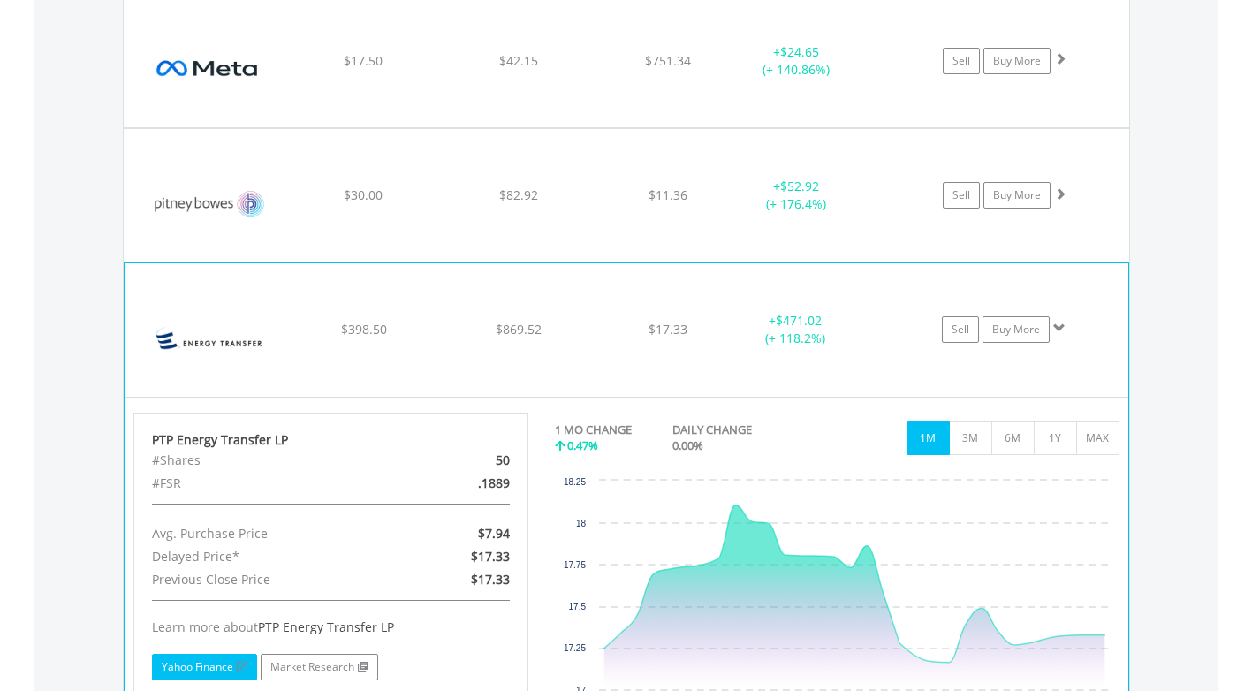
click at [204, 671] on link "Yahoo Finance" at bounding box center [204, 667] width 105 height 27
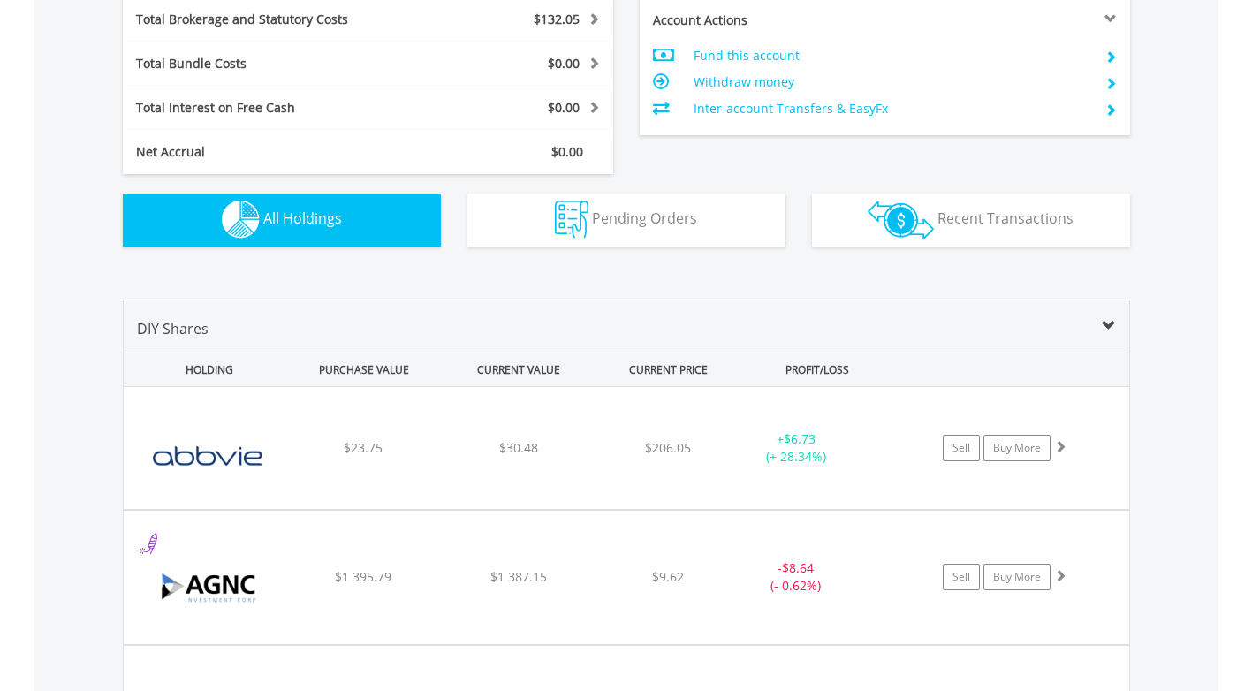
scroll to position [745, 0]
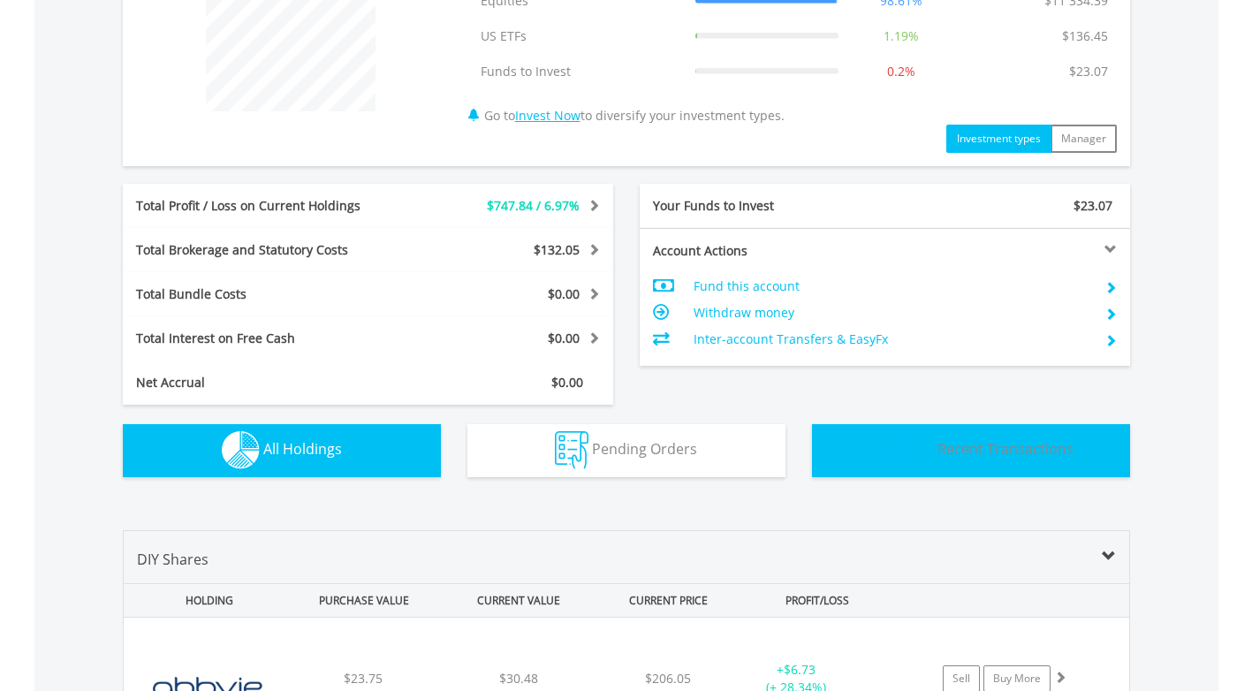
click at [1007, 448] on span "Recent Transactions" at bounding box center [1006, 448] width 136 height 19
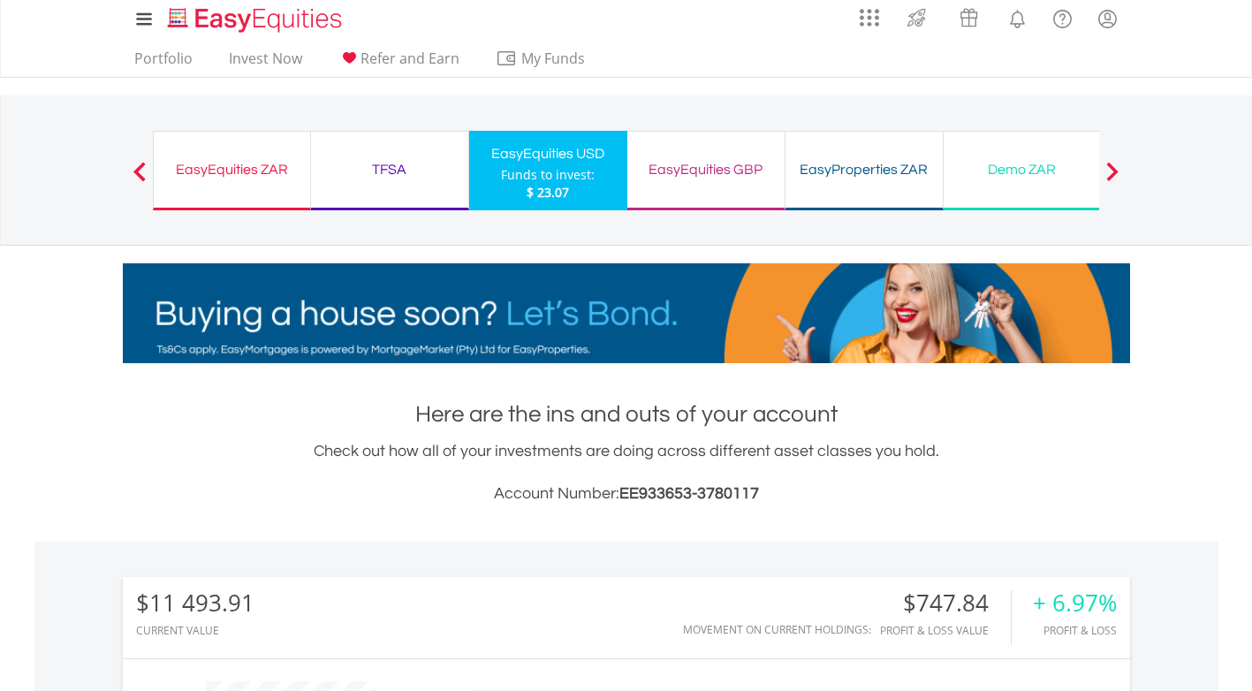
scroll to position [0, 0]
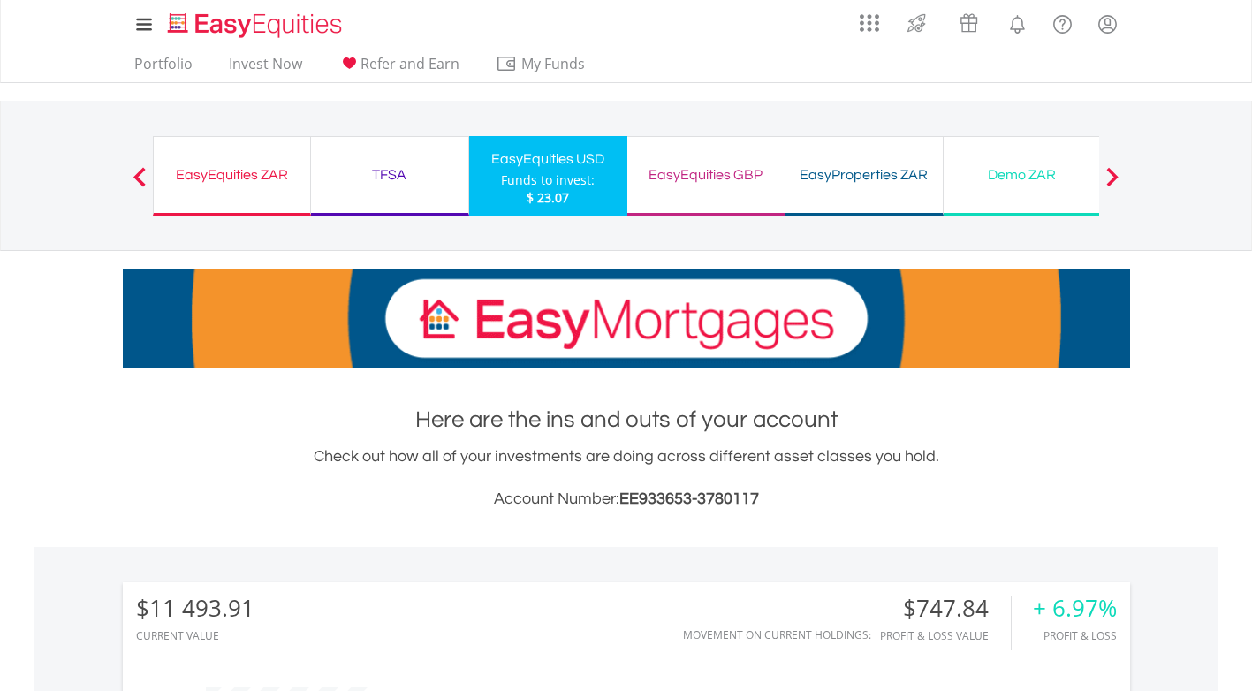
click at [729, 176] on div "EasyEquities GBP" at bounding box center [706, 175] width 136 height 25
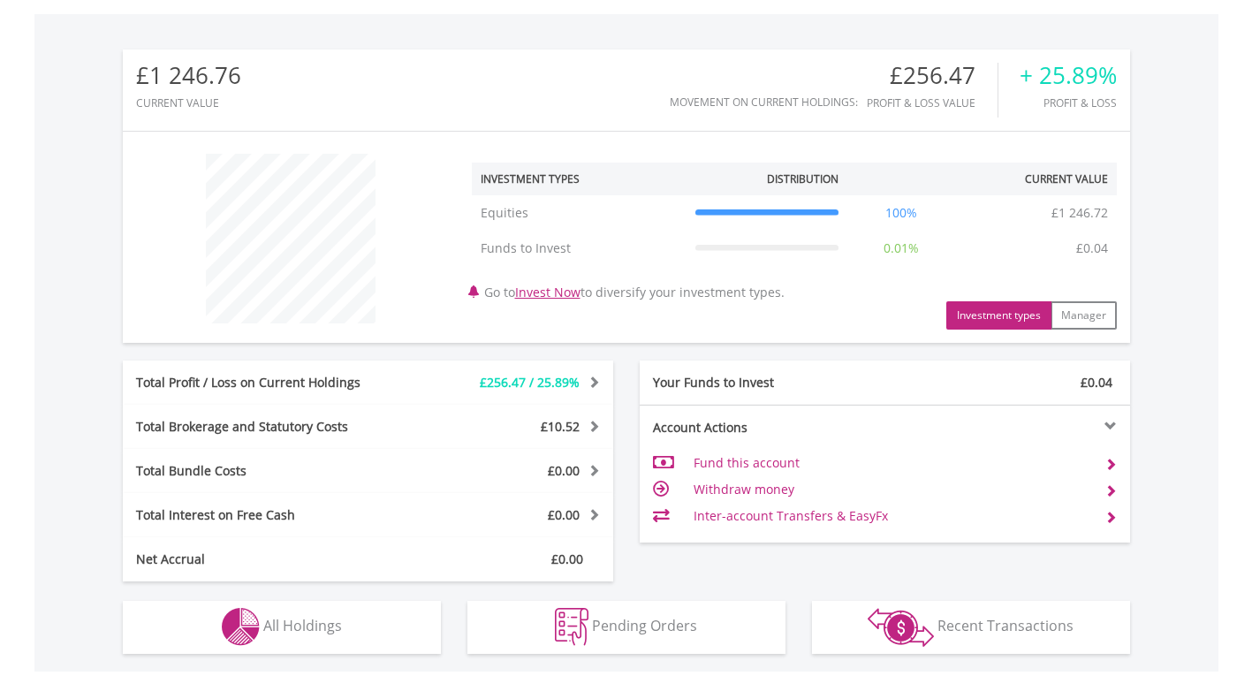
scroll to position [707, 0]
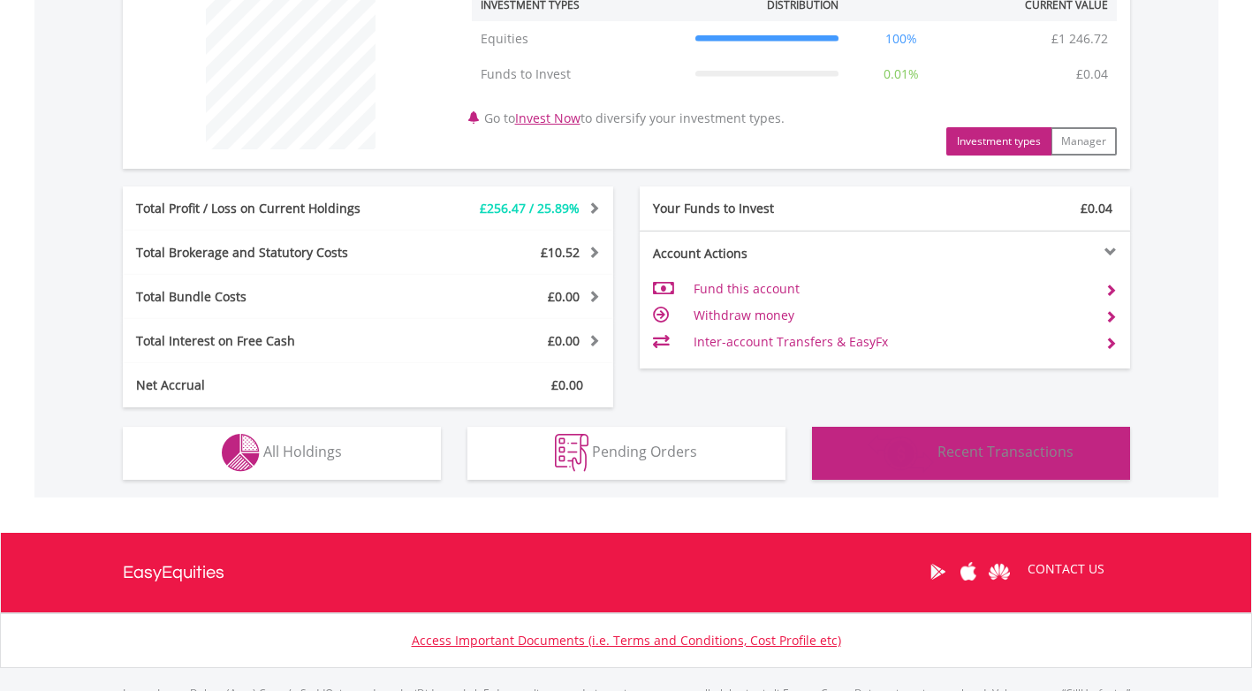
click at [1000, 447] on span "Recent Transactions" at bounding box center [1006, 451] width 136 height 19
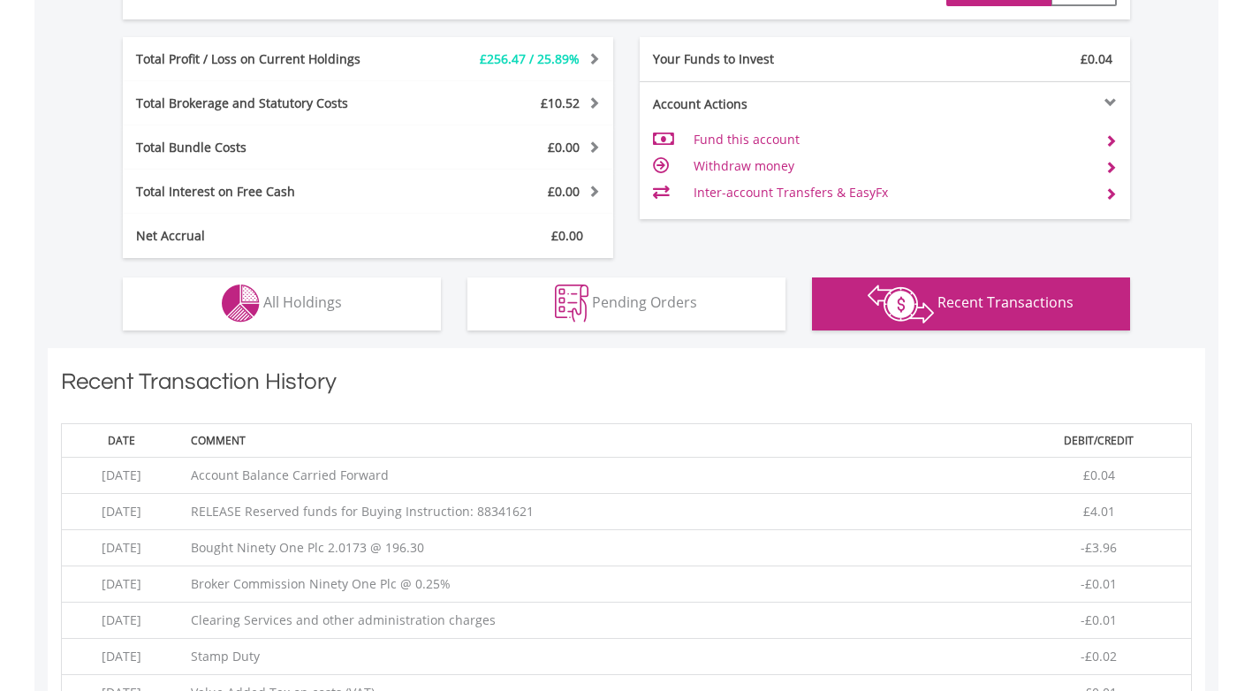
scroll to position [851, 0]
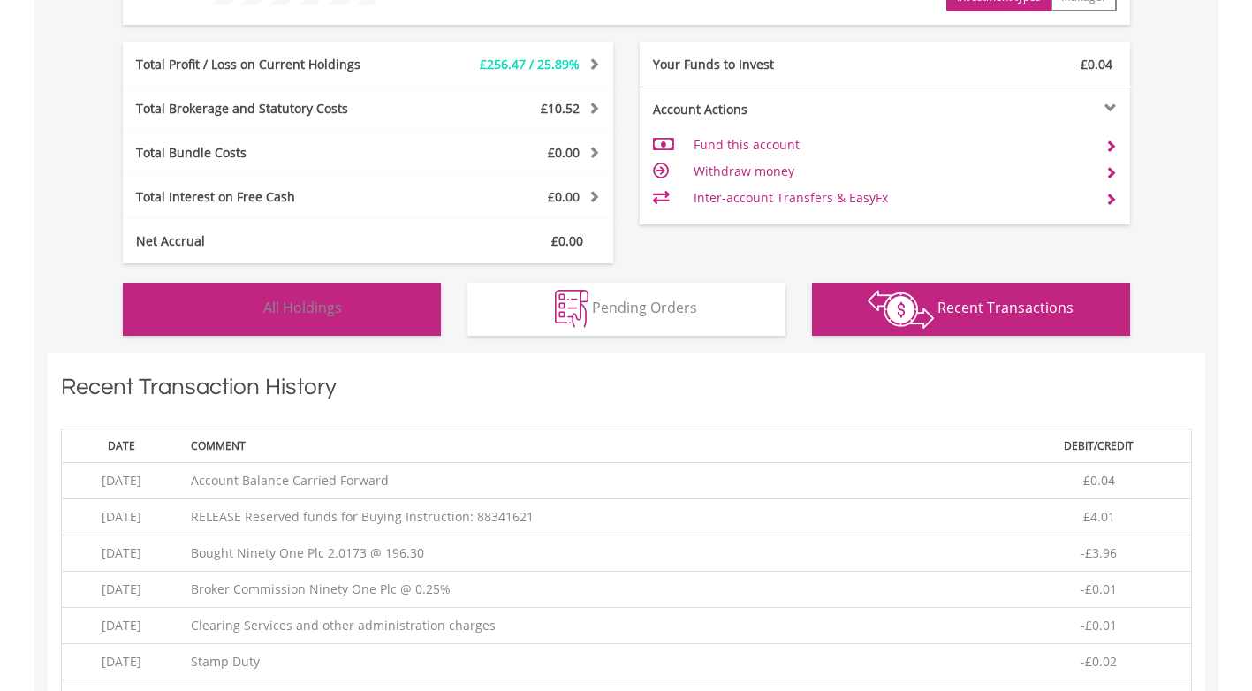
click at [315, 308] on span "All Holdings" at bounding box center [302, 307] width 79 height 19
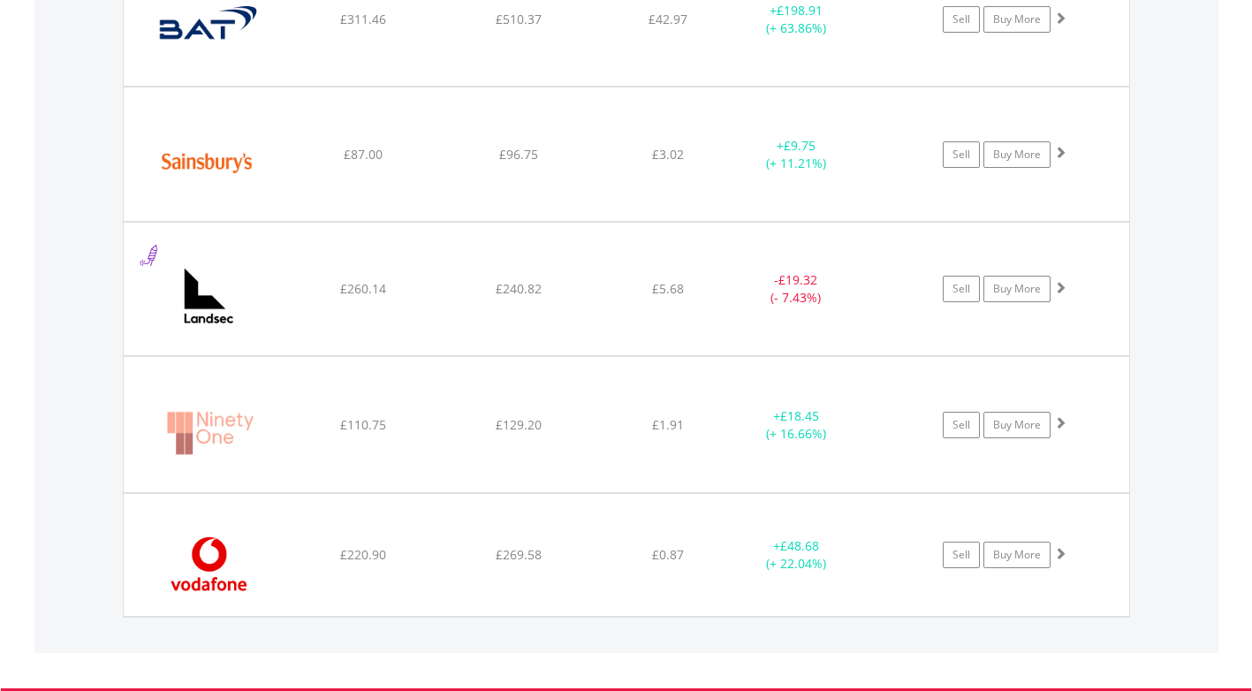
scroll to position [1416, 0]
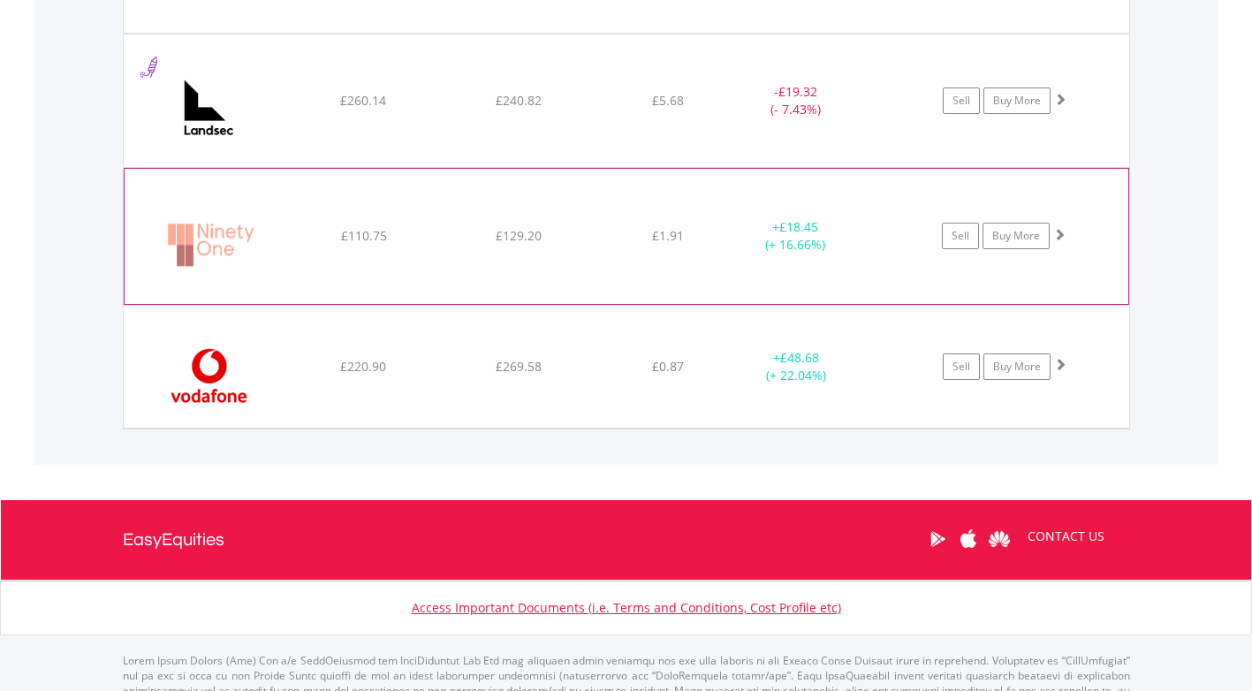
scroll to position [1593, 0]
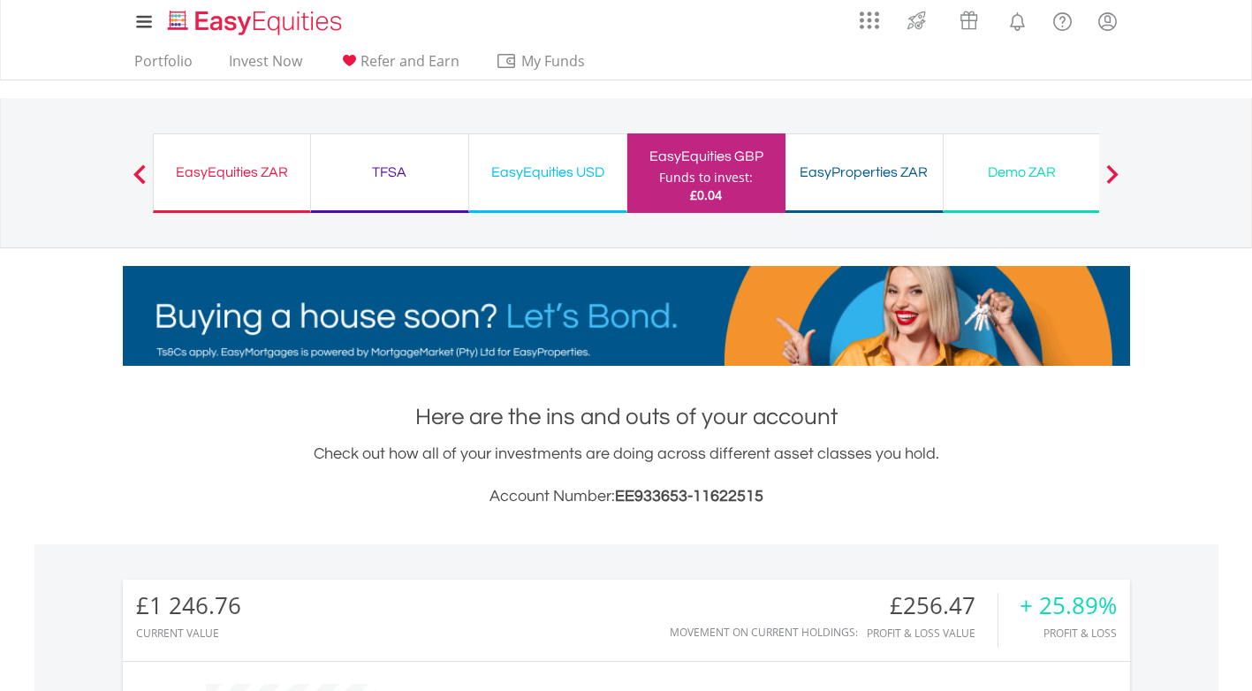
scroll to position [0, 0]
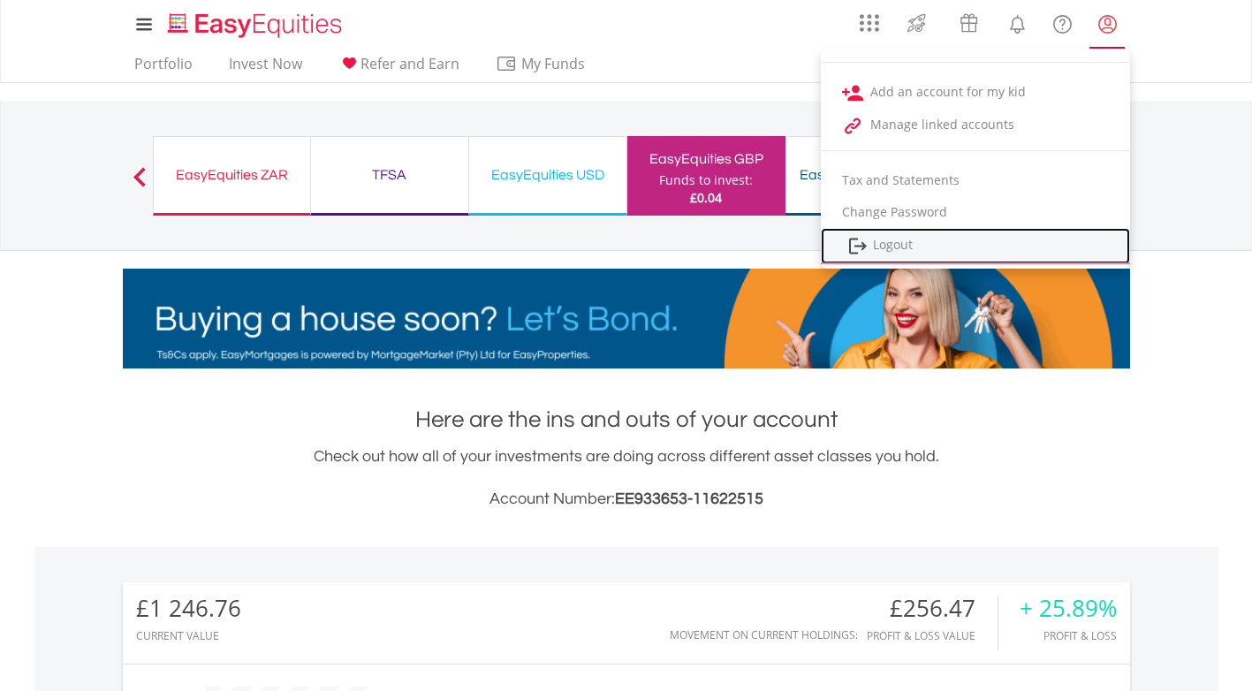
click at [877, 245] on link "Logout" at bounding box center [975, 246] width 309 height 36
